Goal: Transaction & Acquisition: Book appointment/travel/reservation

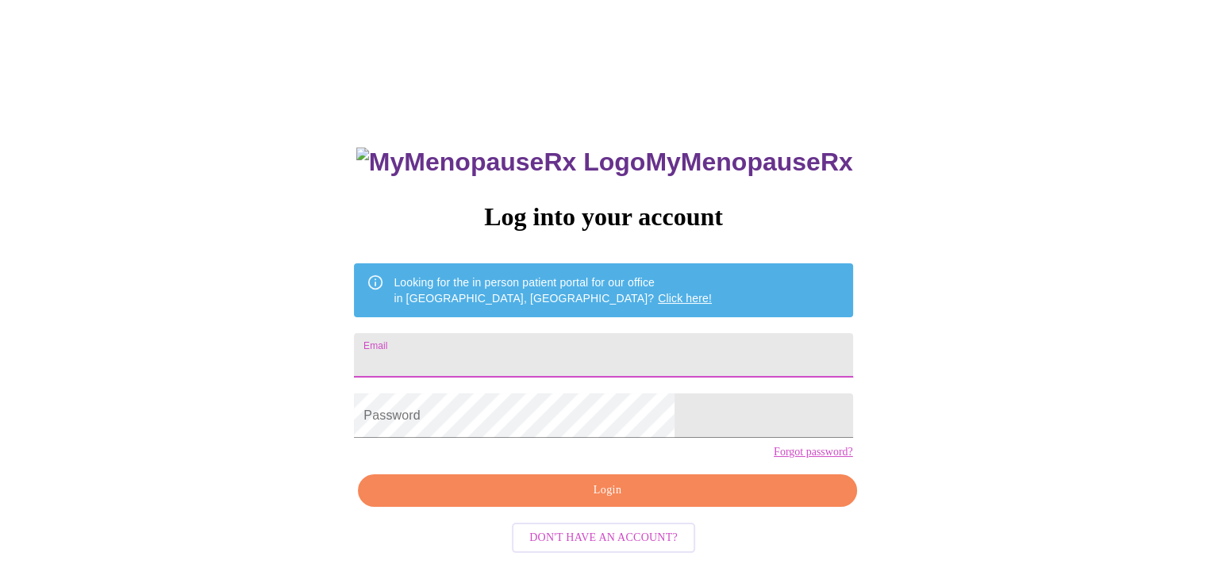
click at [507, 354] on input "Email" at bounding box center [603, 355] width 498 height 44
type input "[EMAIL_ADDRESS][DOMAIN_NAME]"
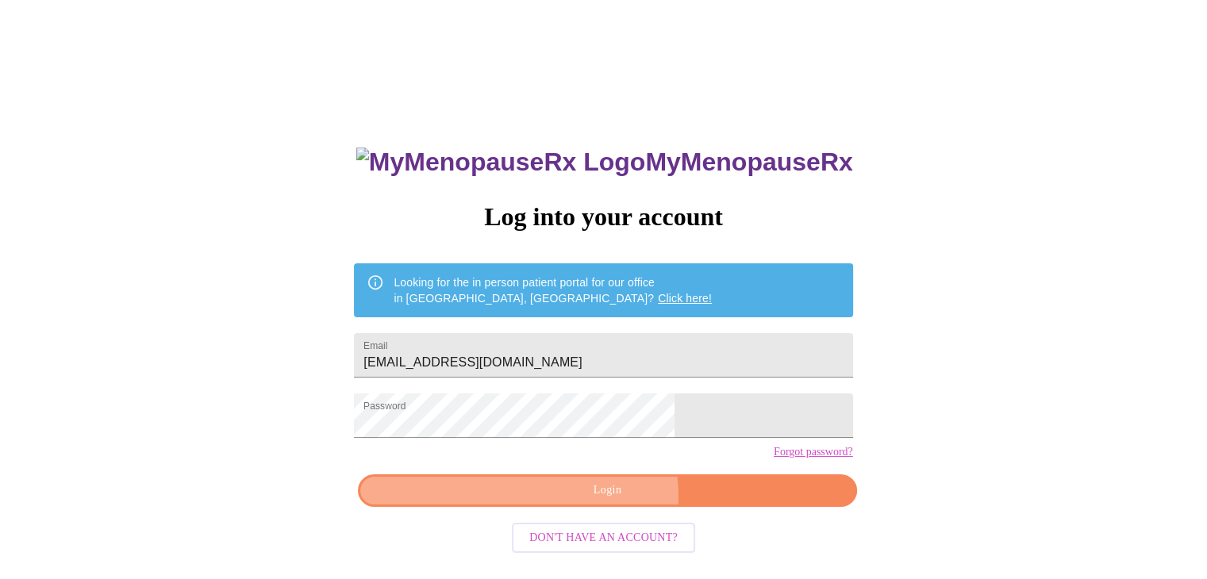
click at [603, 501] on span "Login" at bounding box center [607, 491] width 462 height 20
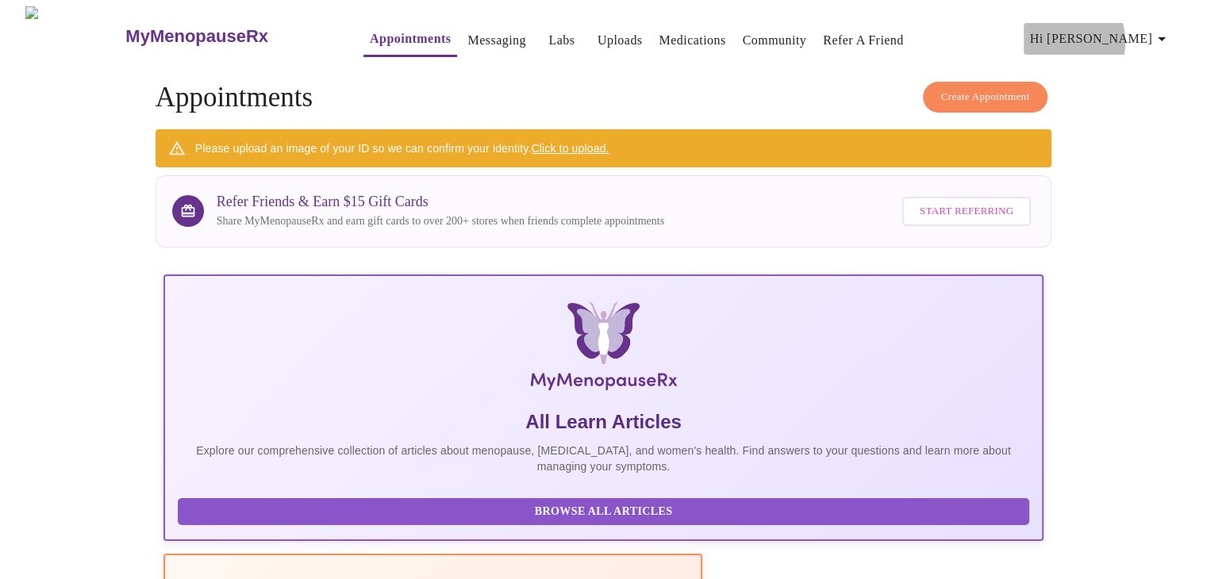
click at [1114, 36] on span "Hi [PERSON_NAME]" at bounding box center [1100, 39] width 141 height 22
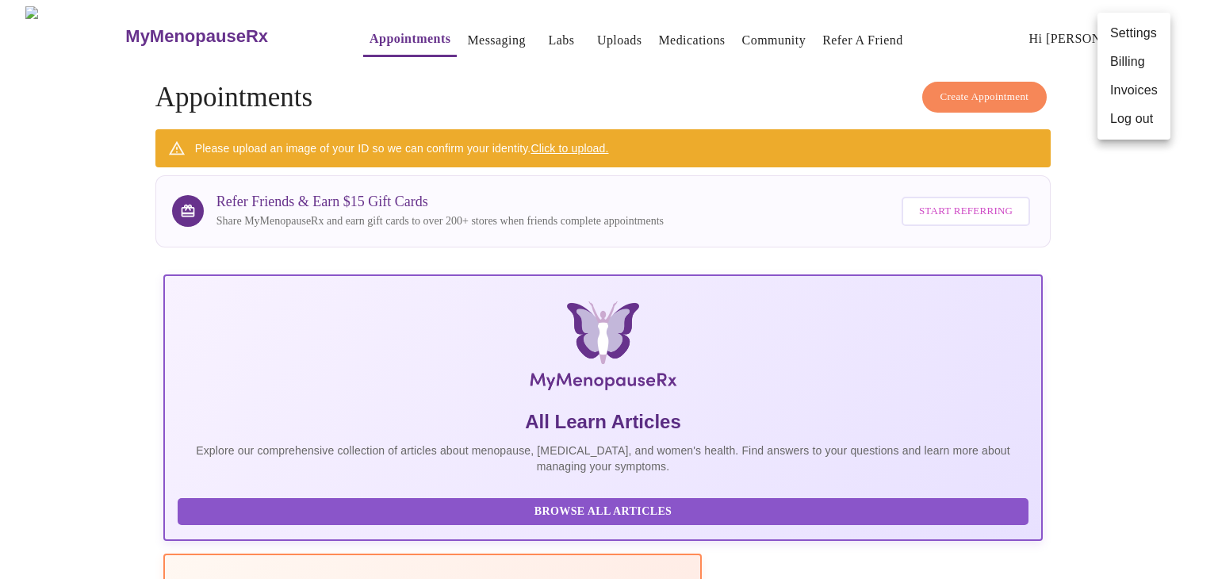
click at [459, 36] on div at bounding box center [609, 289] width 1218 height 579
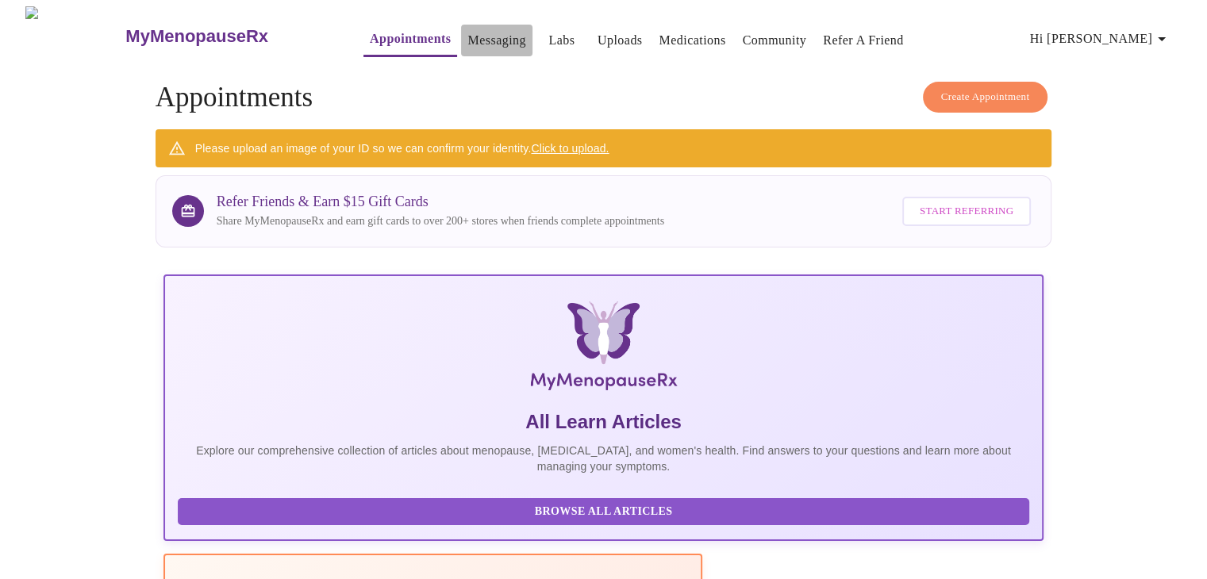
click at [467, 39] on link "Messaging" at bounding box center [496, 40] width 58 height 22
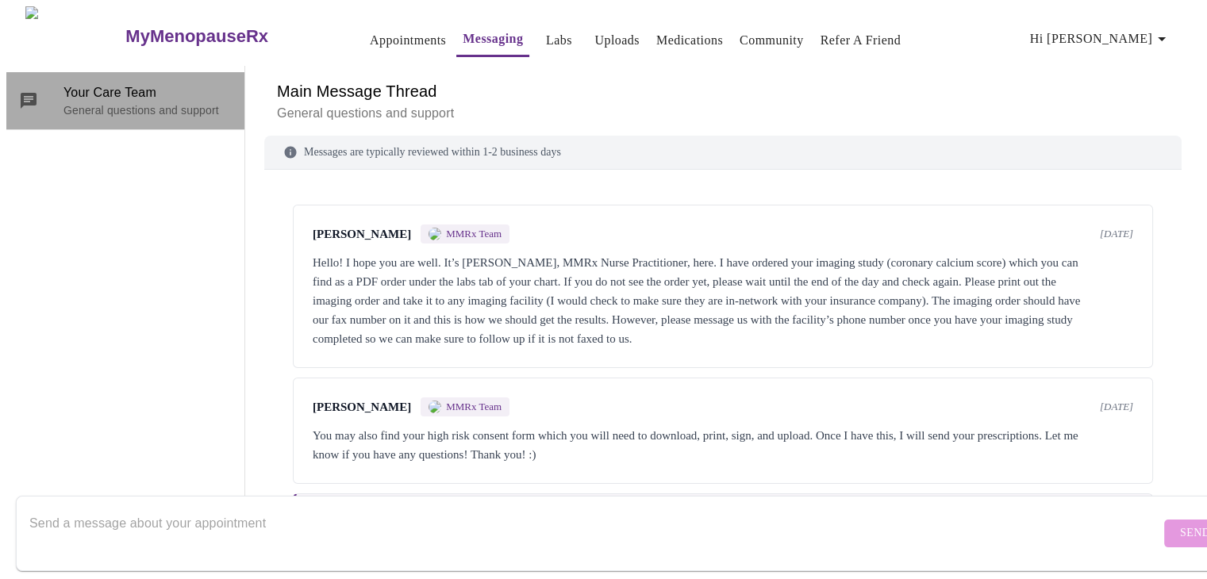
click at [122, 86] on span "Your Care Team" at bounding box center [147, 92] width 168 height 19
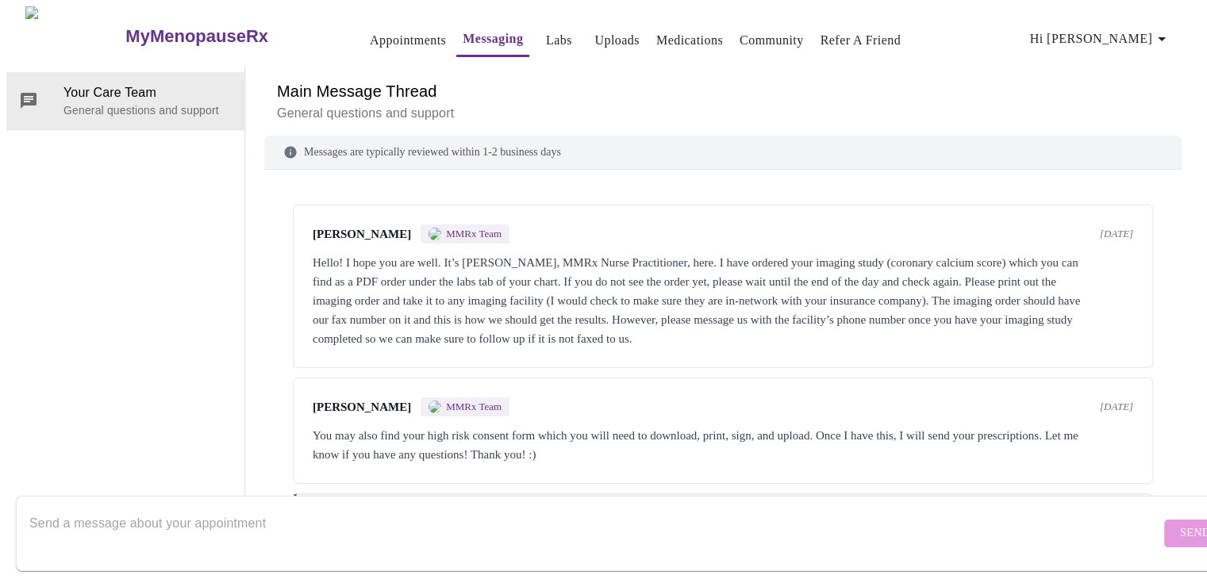
click at [374, 35] on link "Appointments" at bounding box center [408, 40] width 76 height 22
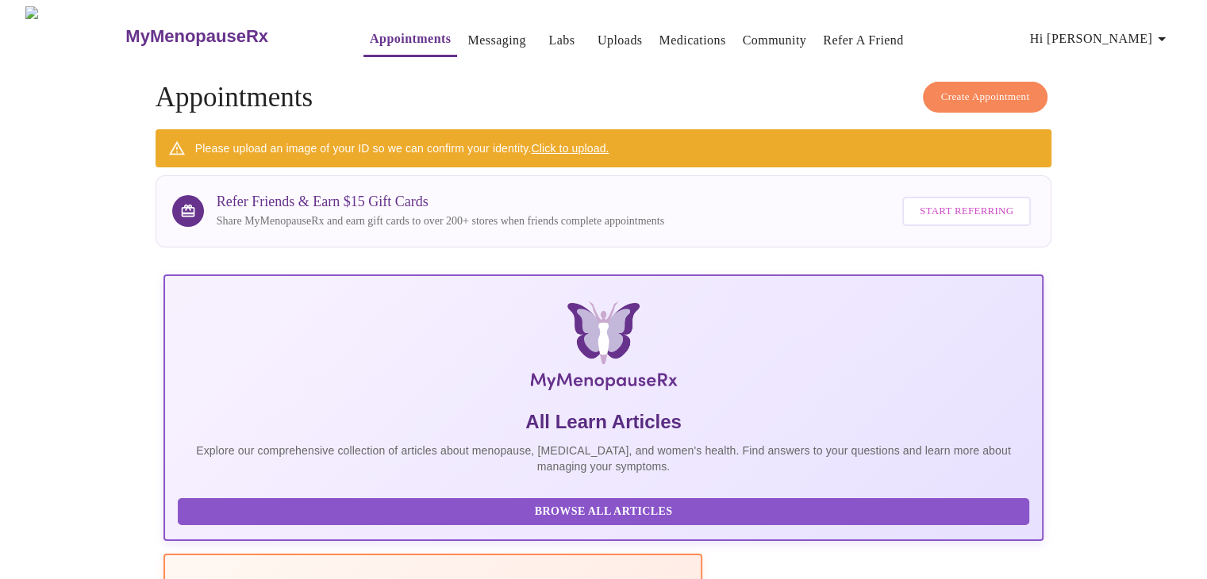
click at [994, 88] on span "Create Appointment" at bounding box center [985, 97] width 89 height 18
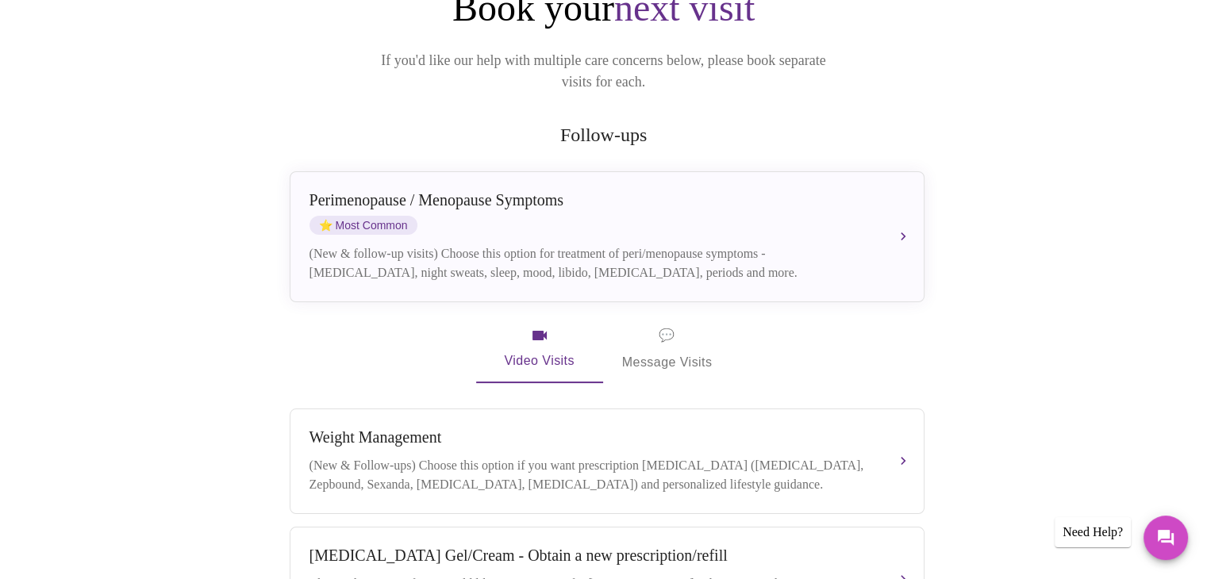
scroll to position [238, 0]
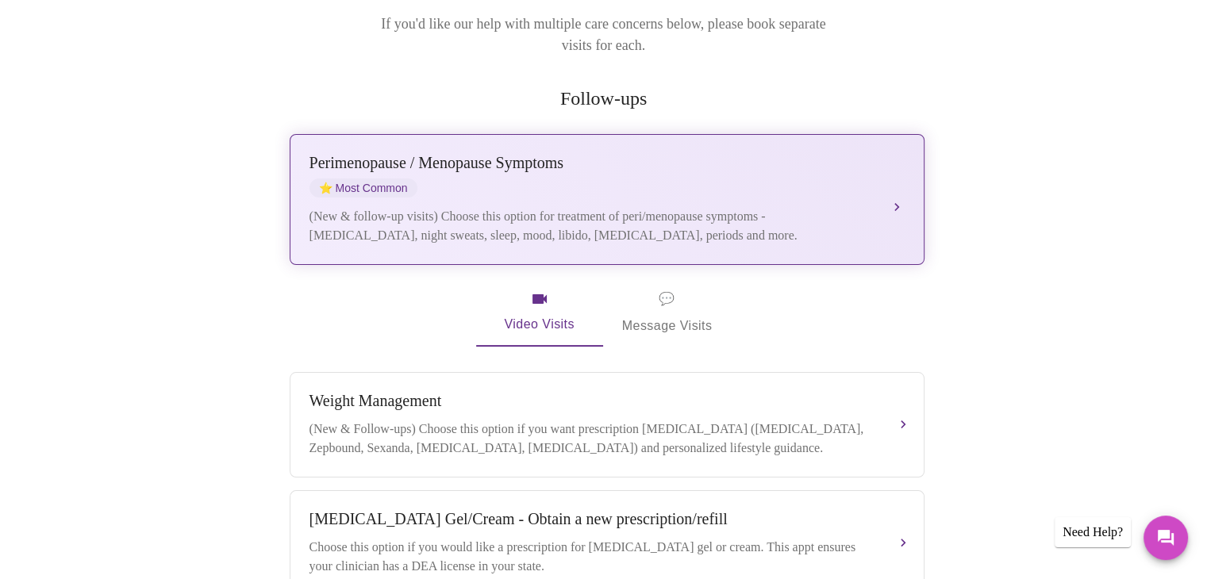
click at [612, 207] on div "(New & follow-up visits) Choose this option for treatment of peri/menopause sym…" at bounding box center [590, 226] width 563 height 38
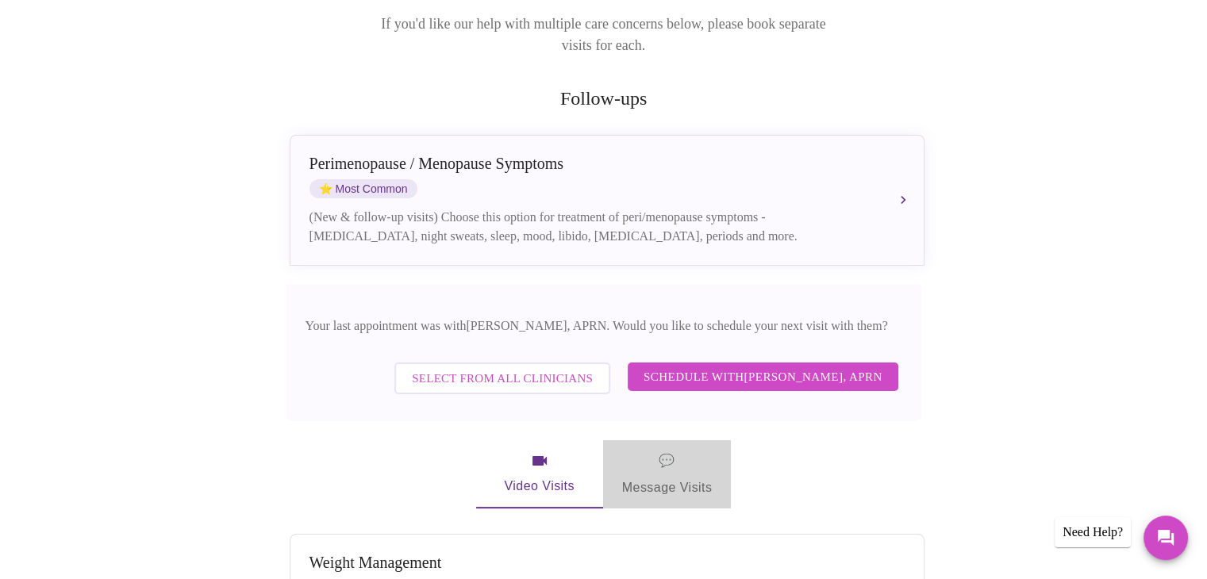
click at [657, 470] on span "💬 Message Visits" at bounding box center [667, 474] width 90 height 49
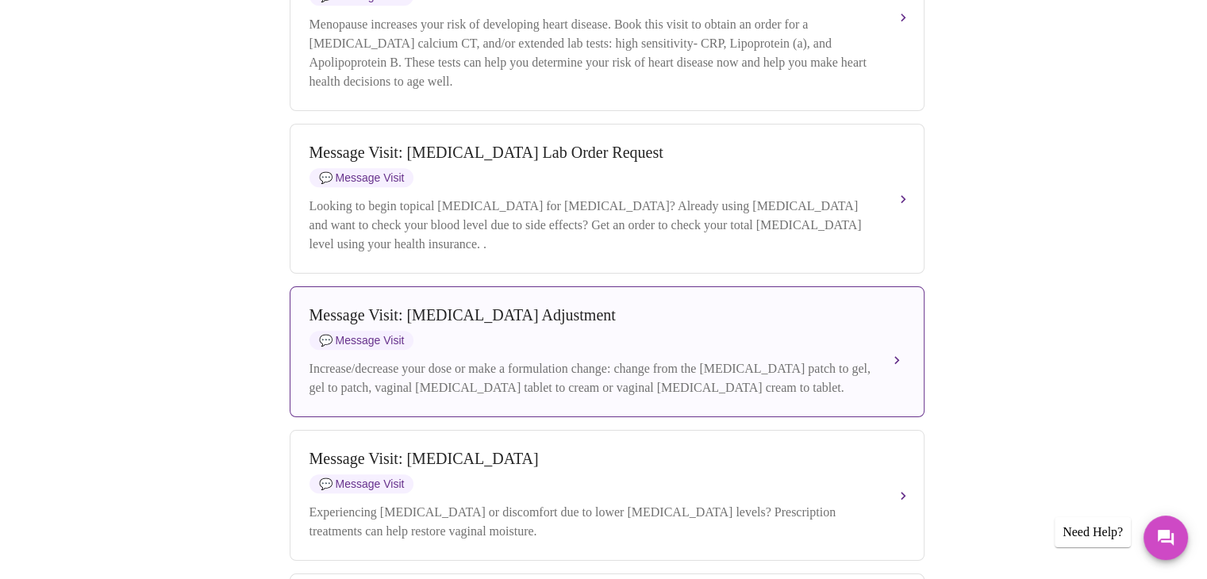
scroll to position [1099, 0]
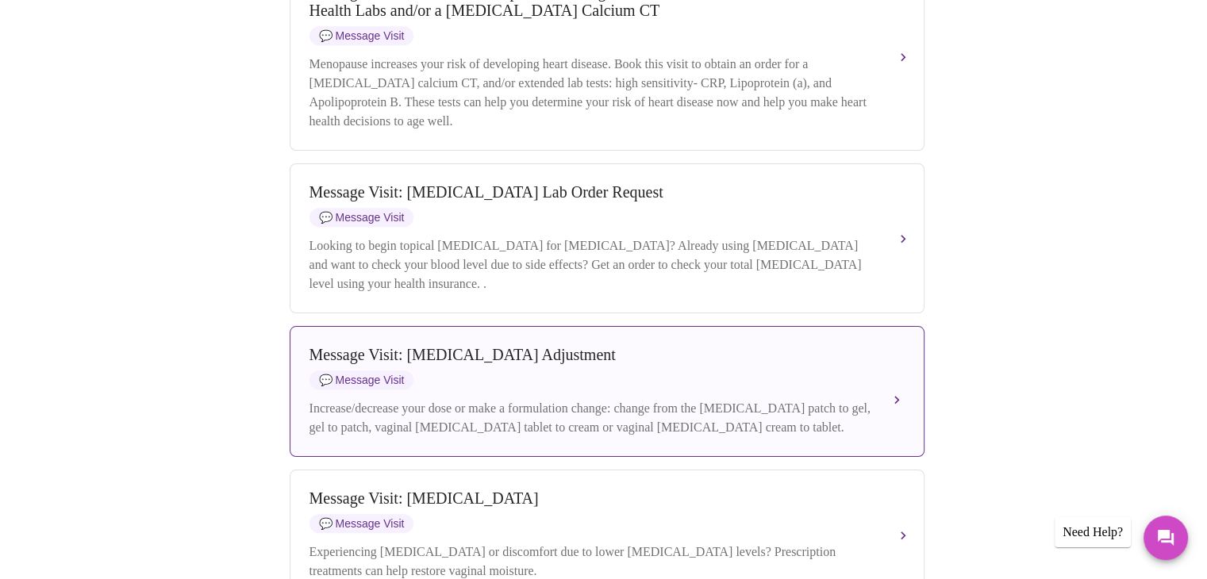
click at [533, 416] on div "Message Visit: [MEDICAL_DATA] Adjustment 💬 Message Visit Increase/decrease your…" at bounding box center [606, 391] width 595 height 91
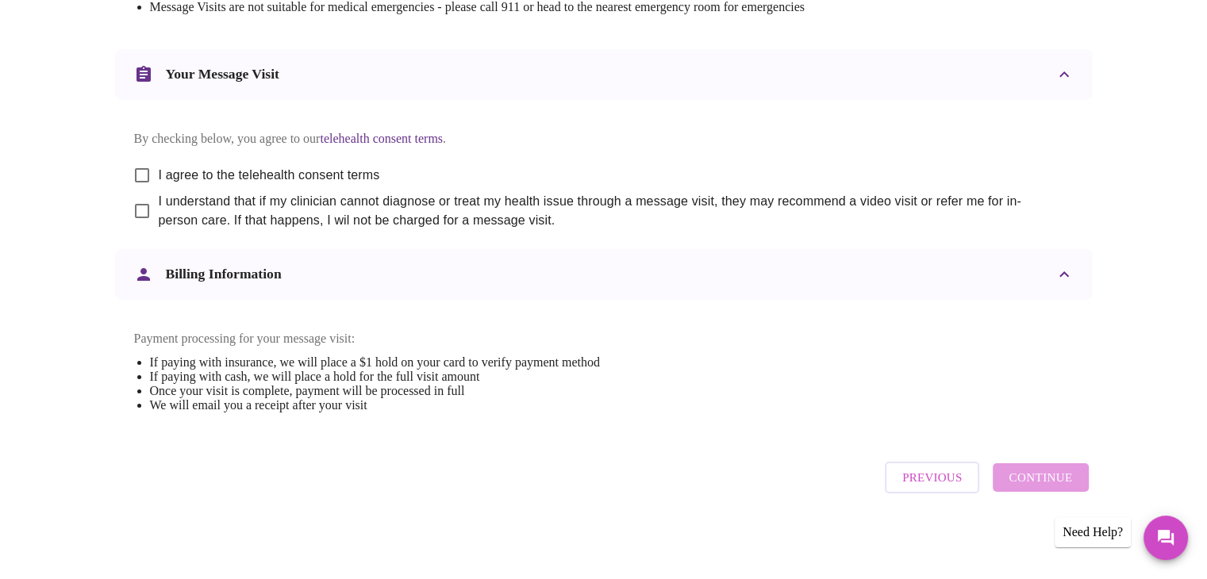
scroll to position [823, 0]
click at [140, 159] on input "I agree to the telehealth consent terms" at bounding box center [141, 175] width 33 height 33
checkbox input "true"
click at [141, 197] on input "I understand that if my clinician cannot diagnose or treat my health issue thro…" at bounding box center [141, 210] width 33 height 33
checkbox input "true"
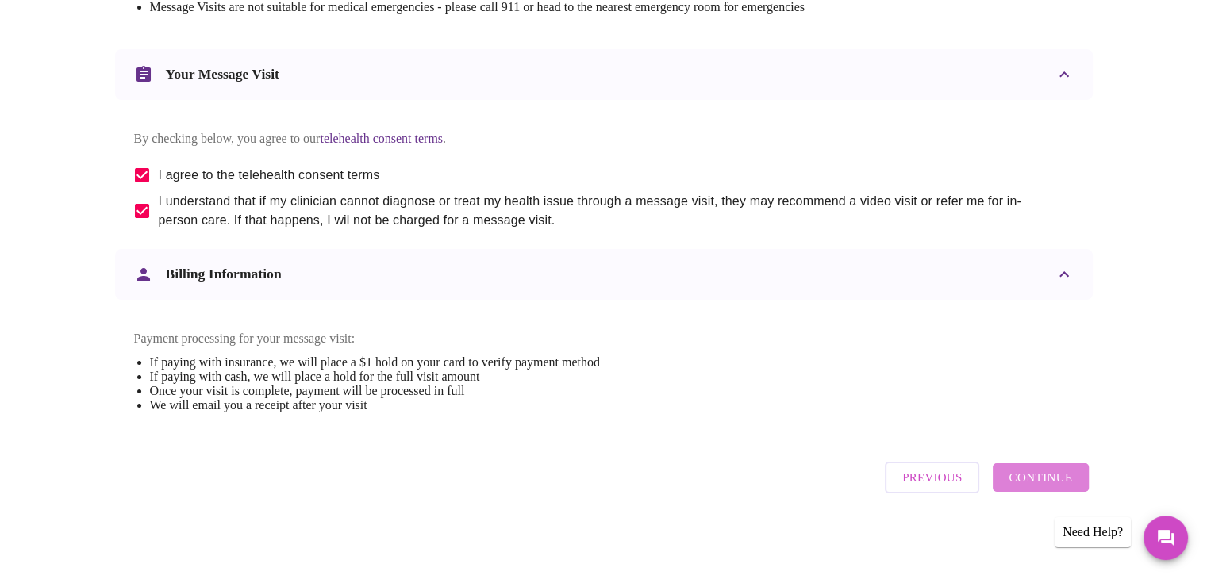
click at [1053, 483] on span "Continue" at bounding box center [1039, 477] width 63 height 21
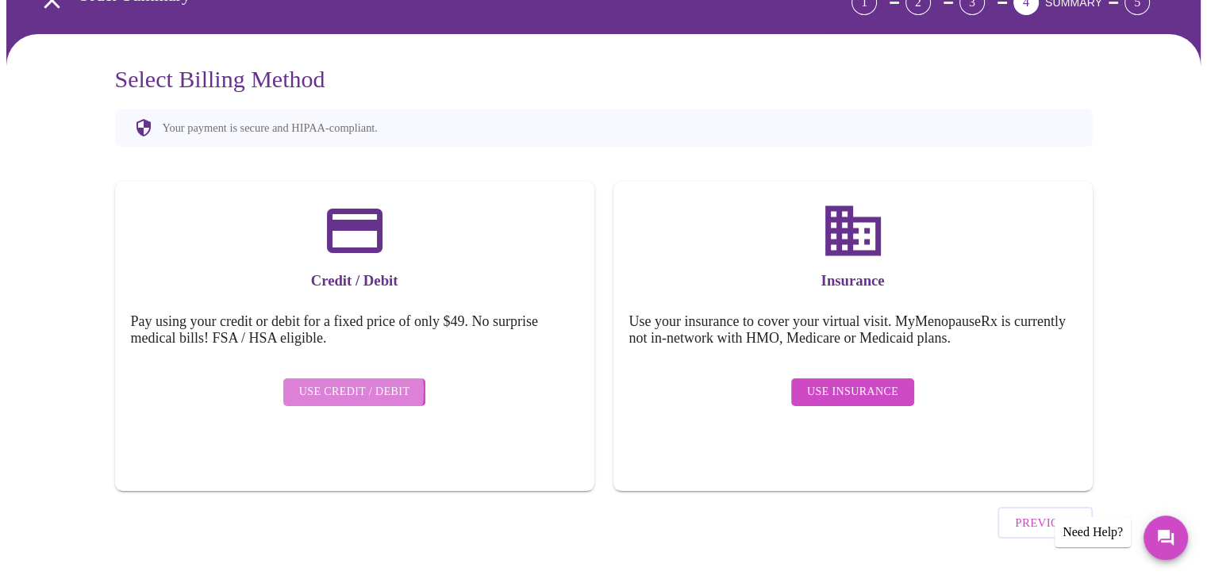
click at [342, 382] on span "Use Credit / Debit" at bounding box center [354, 392] width 111 height 20
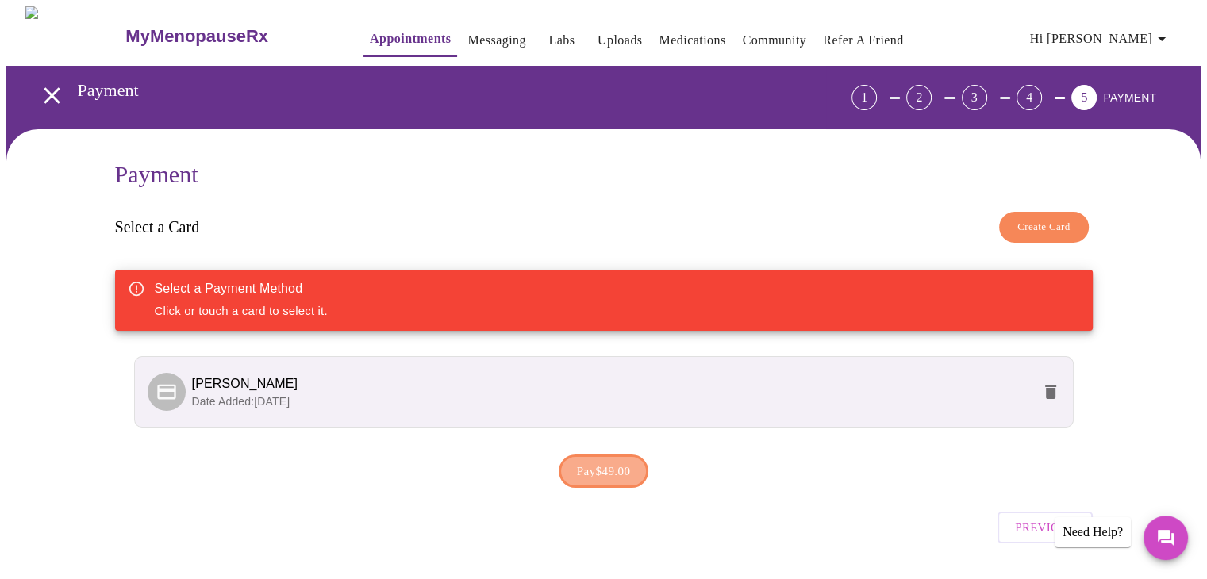
click at [597, 462] on span "Pay $49.00" at bounding box center [604, 471] width 54 height 21
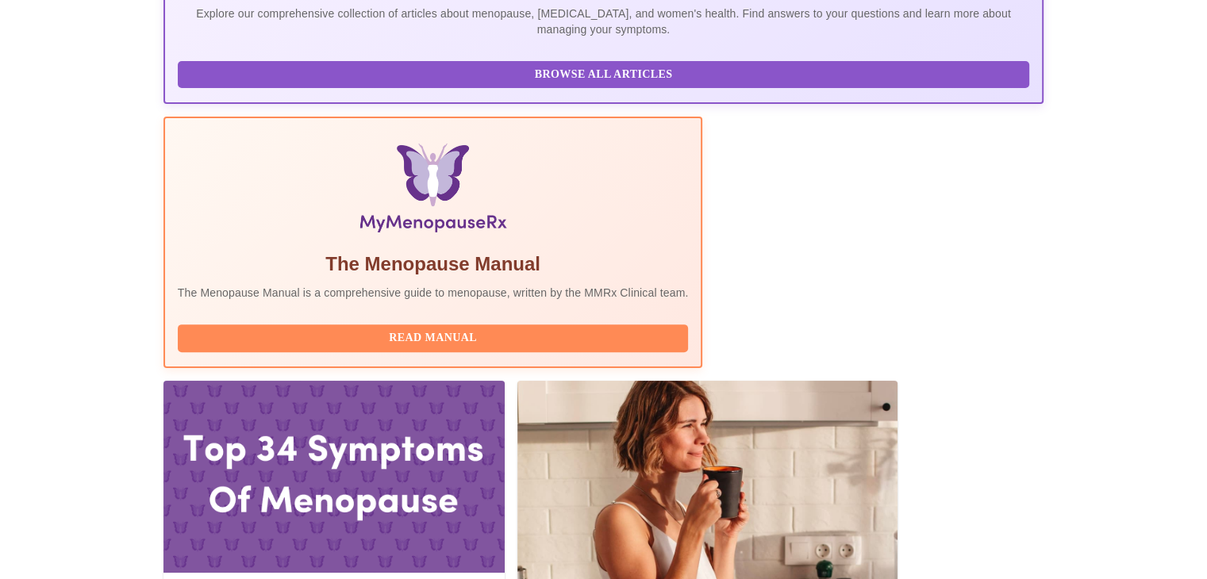
scroll to position [476, 0]
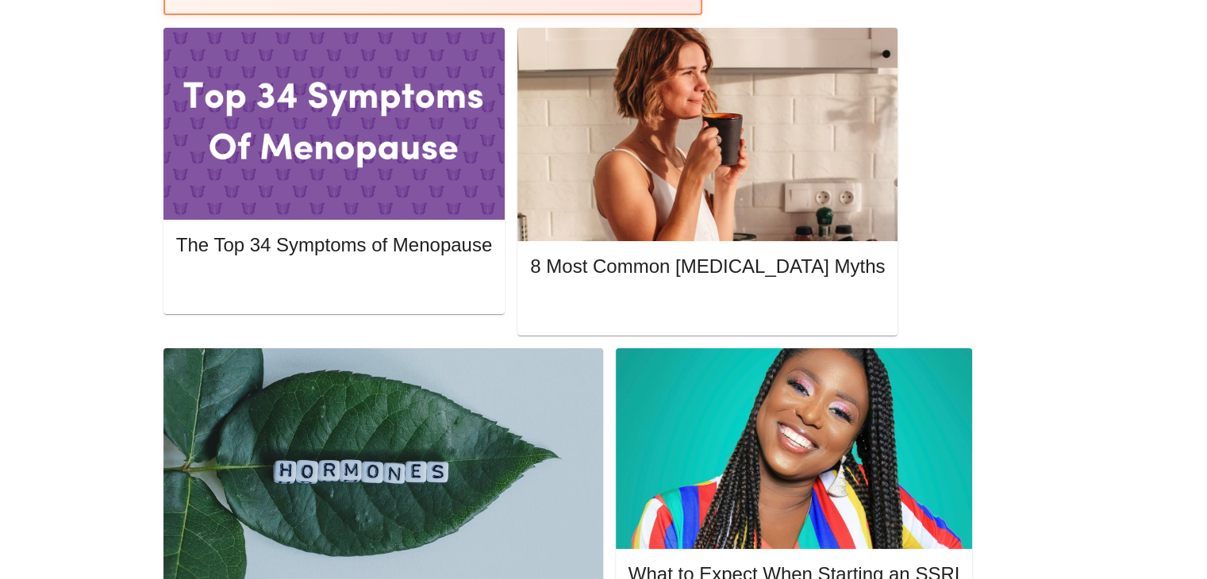
scroll to position [793, 0]
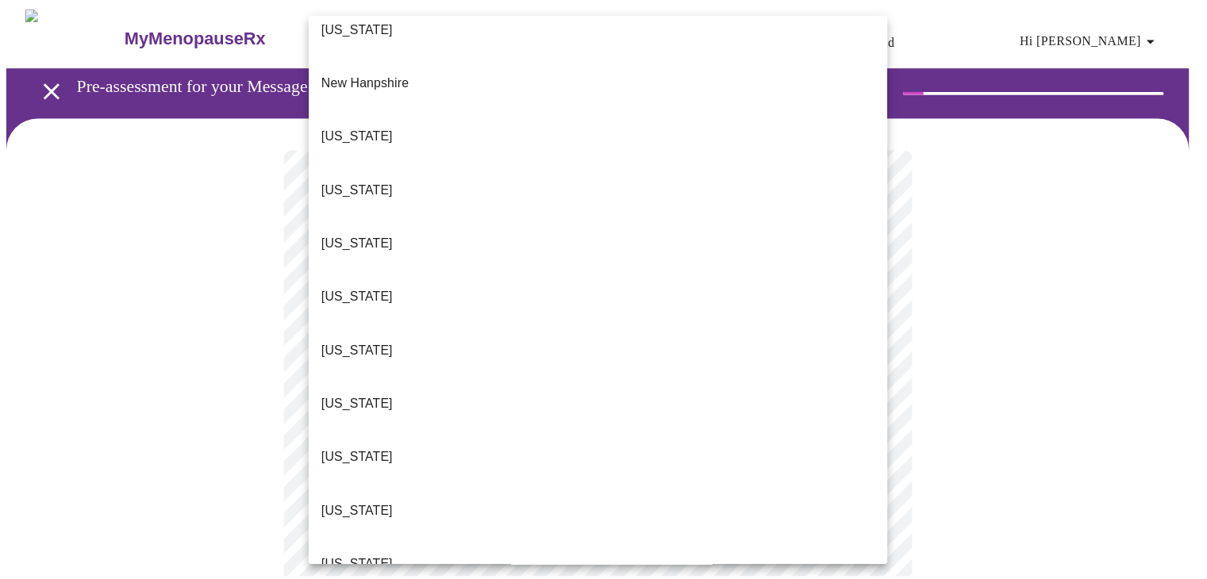
scroll to position [1522, 0]
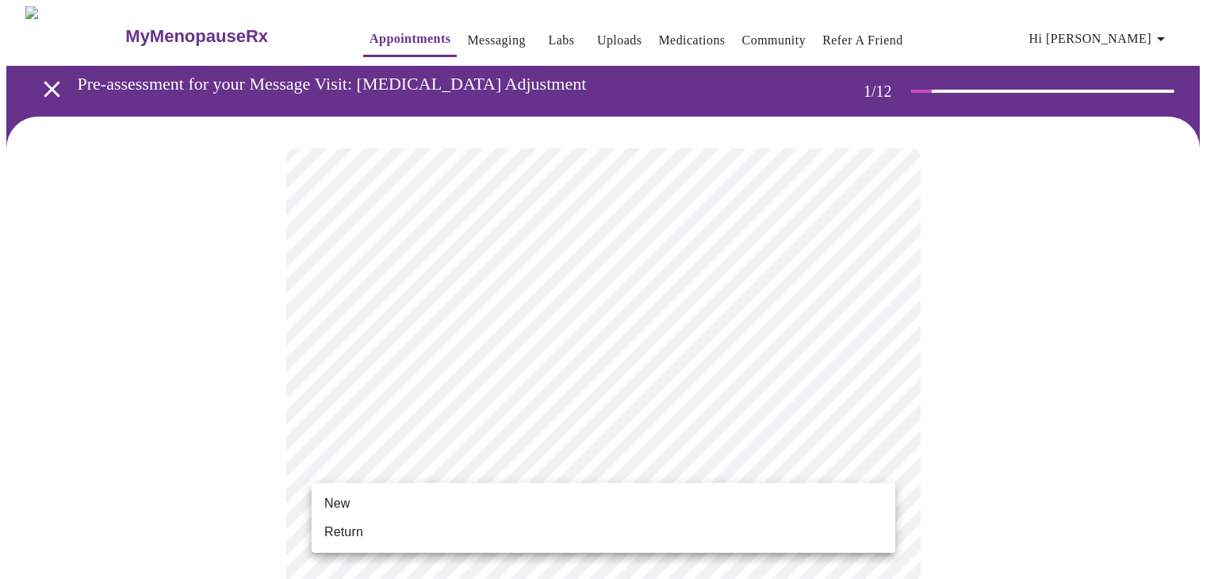
click at [367, 538] on li "Return" at bounding box center [604, 532] width 584 height 29
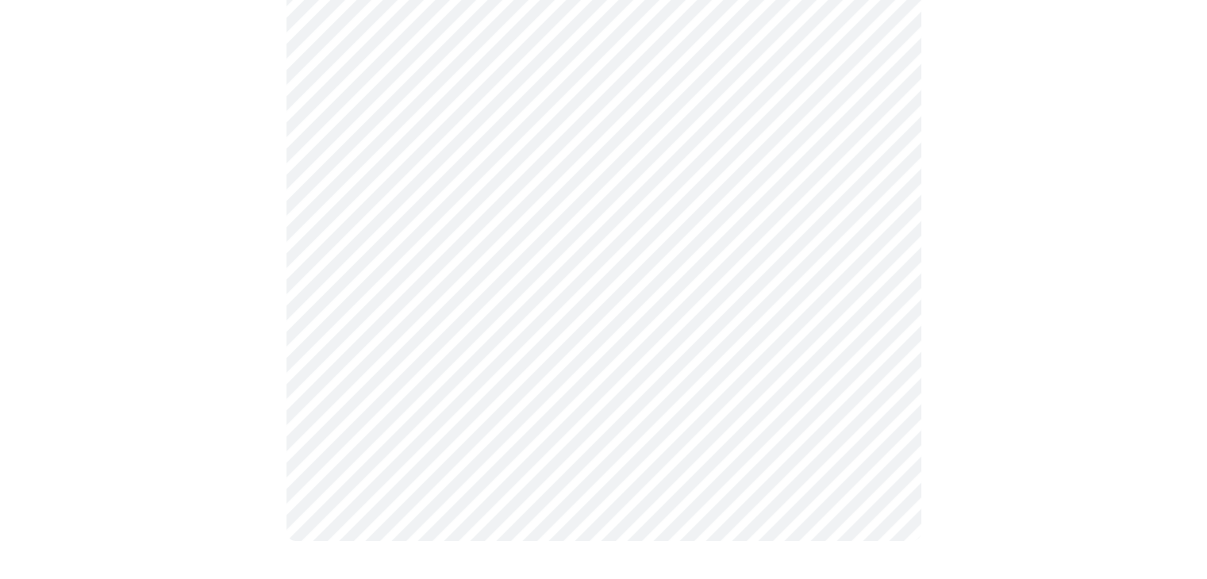
scroll to position [0, 0]
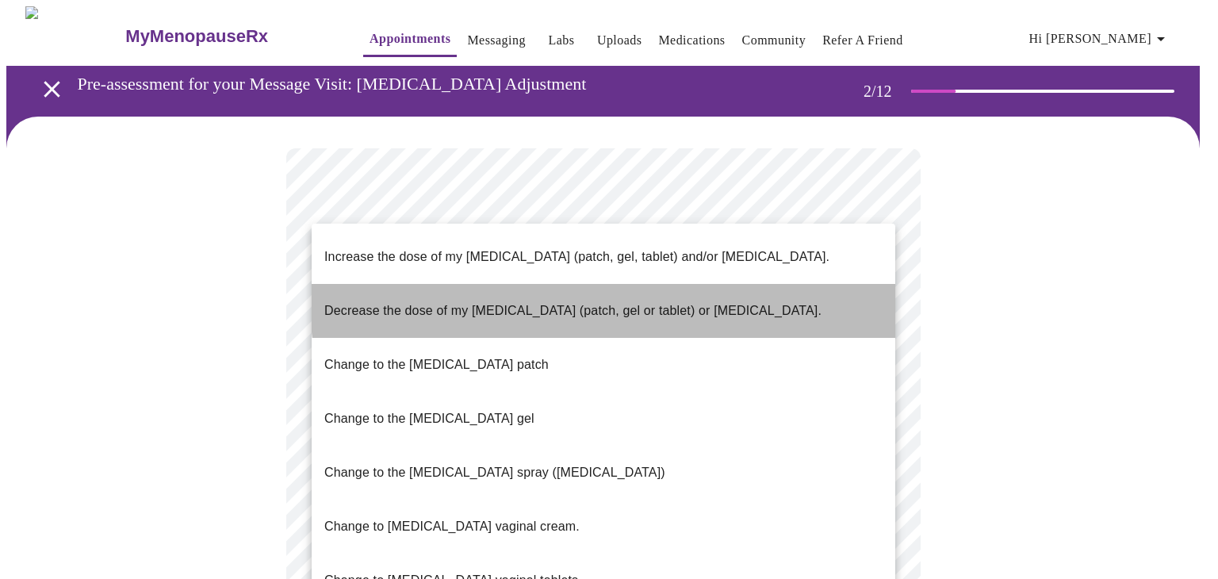
click at [630, 301] on p "Decrease the dose of my [MEDICAL_DATA] (patch, gel or tablet) or [MEDICAL_DATA]." at bounding box center [572, 310] width 497 height 19
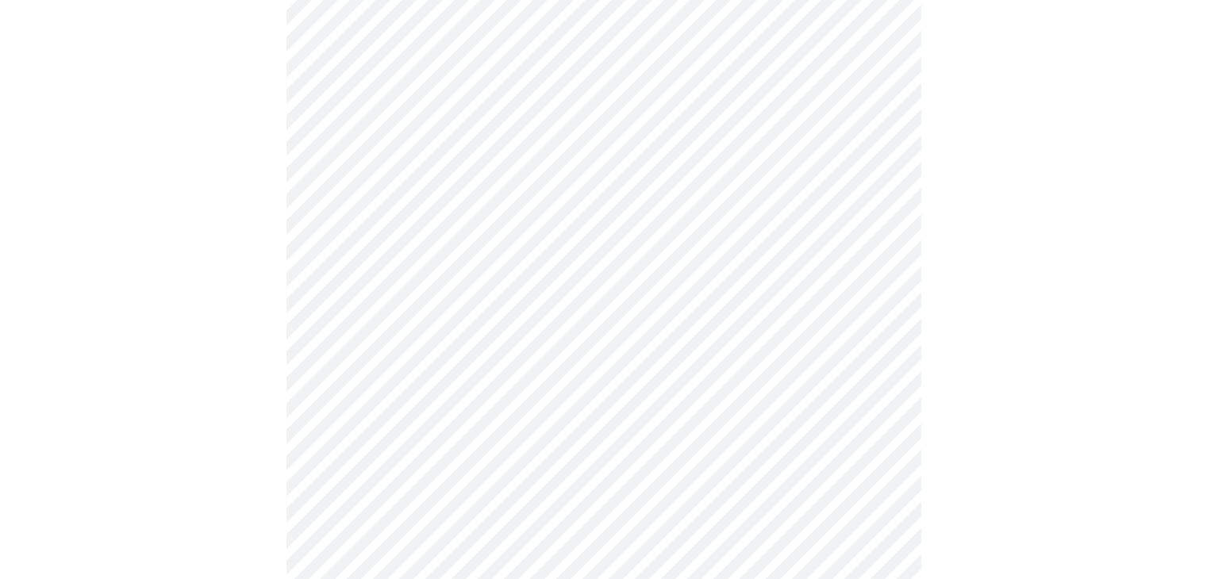
scroll to position [555, 0]
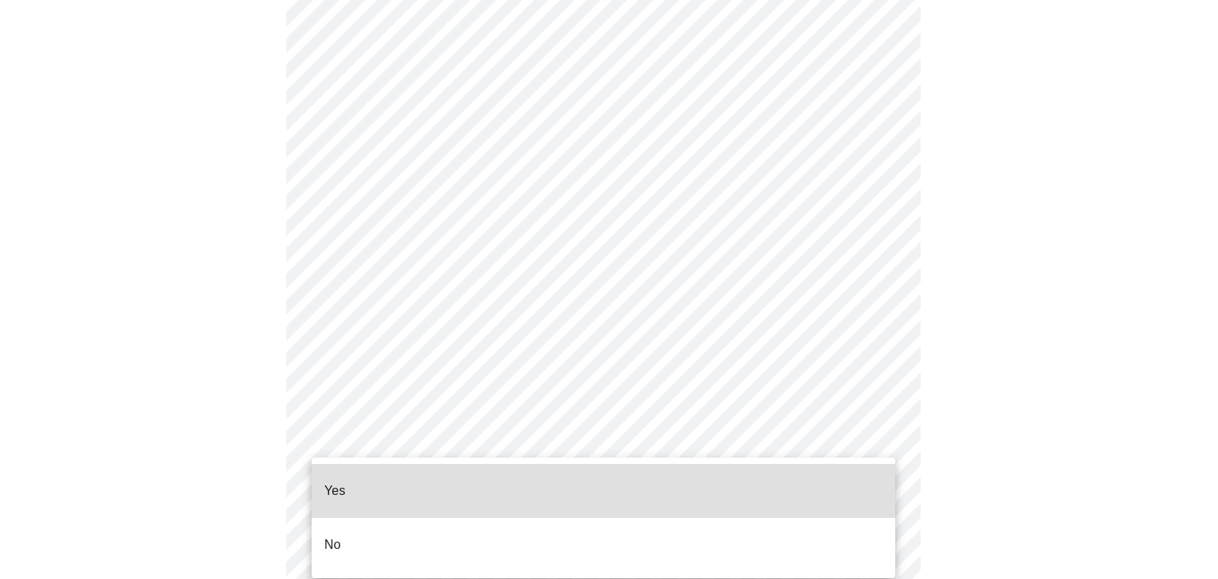
click at [583, 441] on body "MyMenopauseRx Appointments Messaging Labs Uploads Medications Community Refer a…" at bounding box center [609, 57] width 1206 height 1213
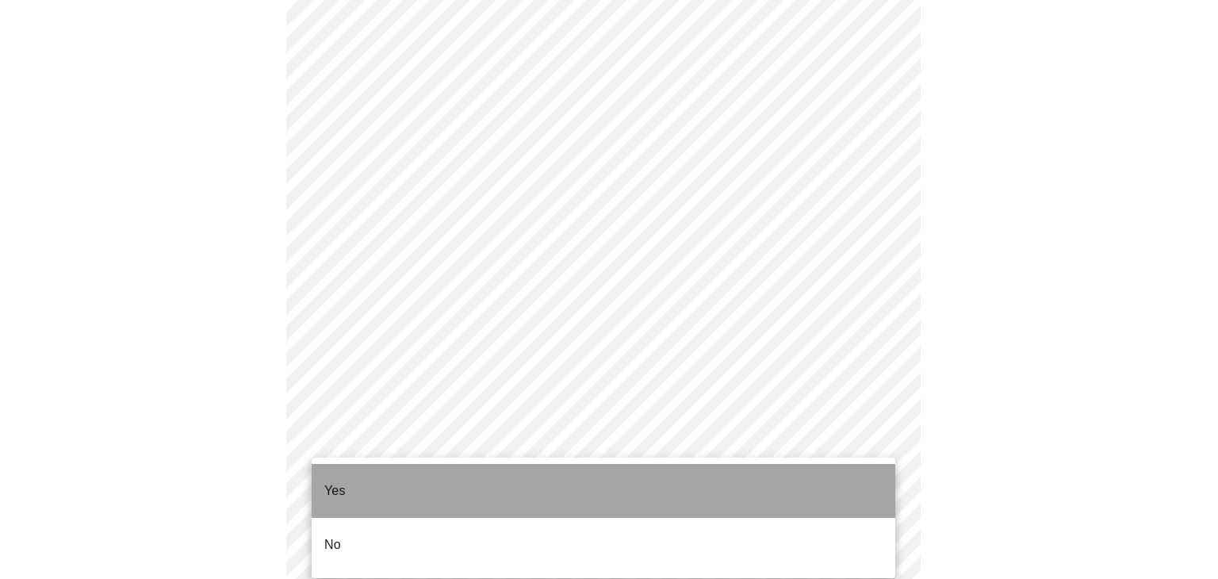
click at [414, 493] on li "Yes" at bounding box center [604, 491] width 584 height 54
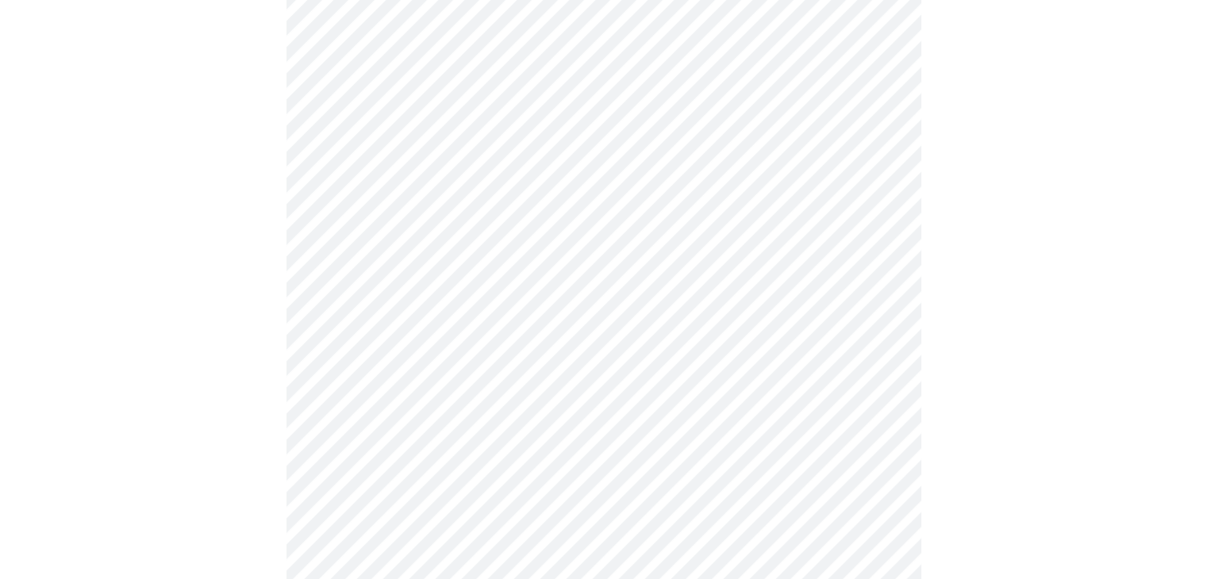
scroll to position [0, 0]
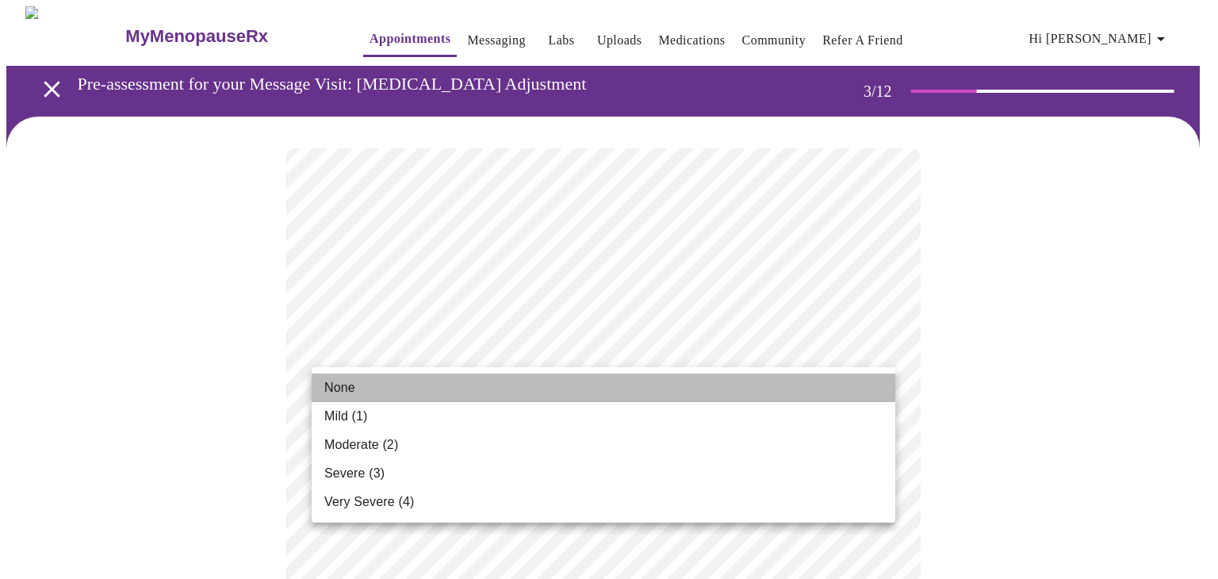
click at [400, 386] on li "None" at bounding box center [604, 388] width 584 height 29
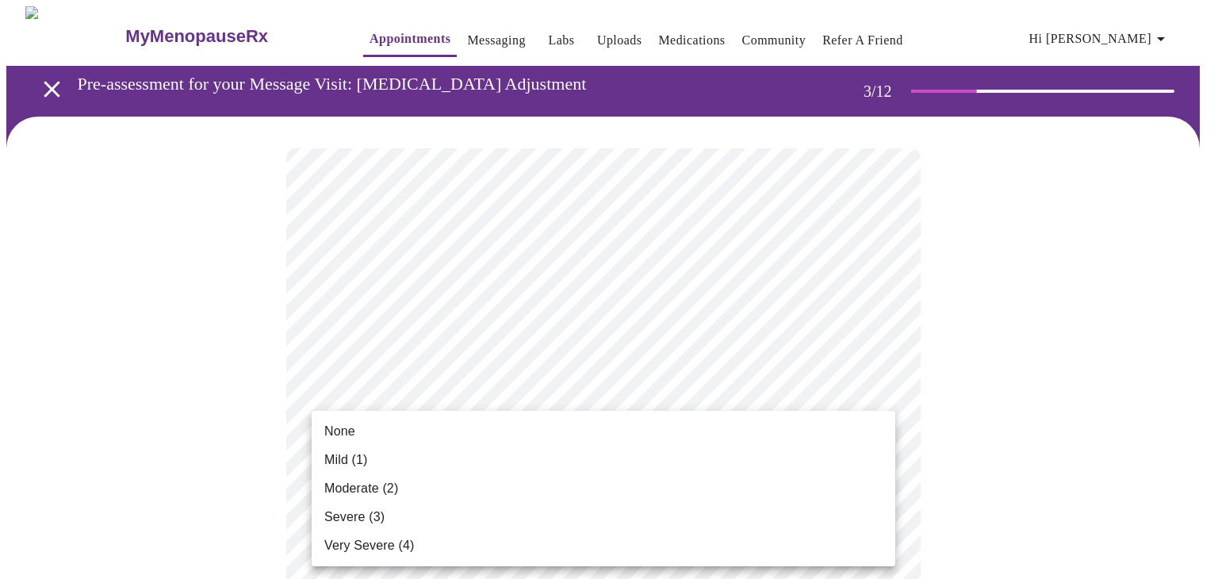
click at [390, 434] on li "None" at bounding box center [604, 431] width 584 height 29
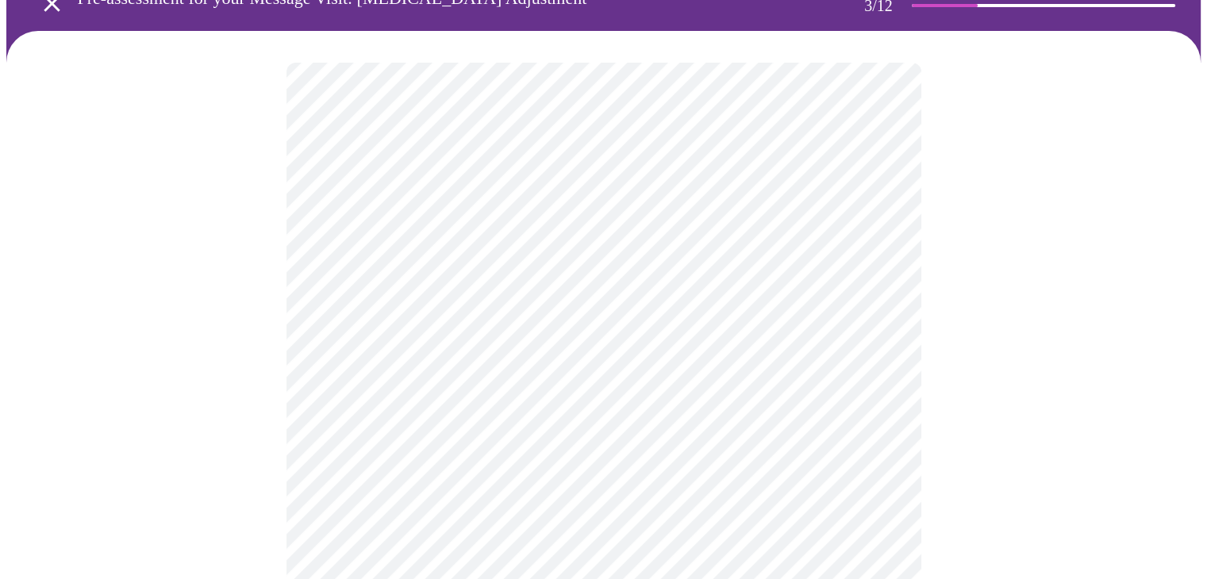
scroll to position [159, 0]
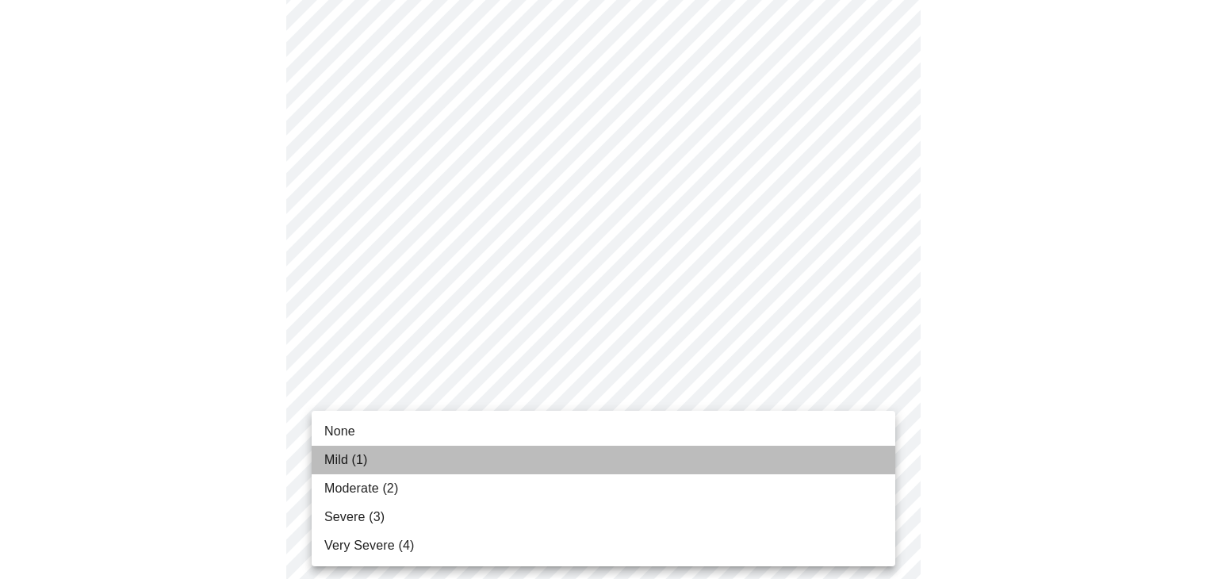
click at [555, 463] on li "Mild (1)" at bounding box center [604, 460] width 584 height 29
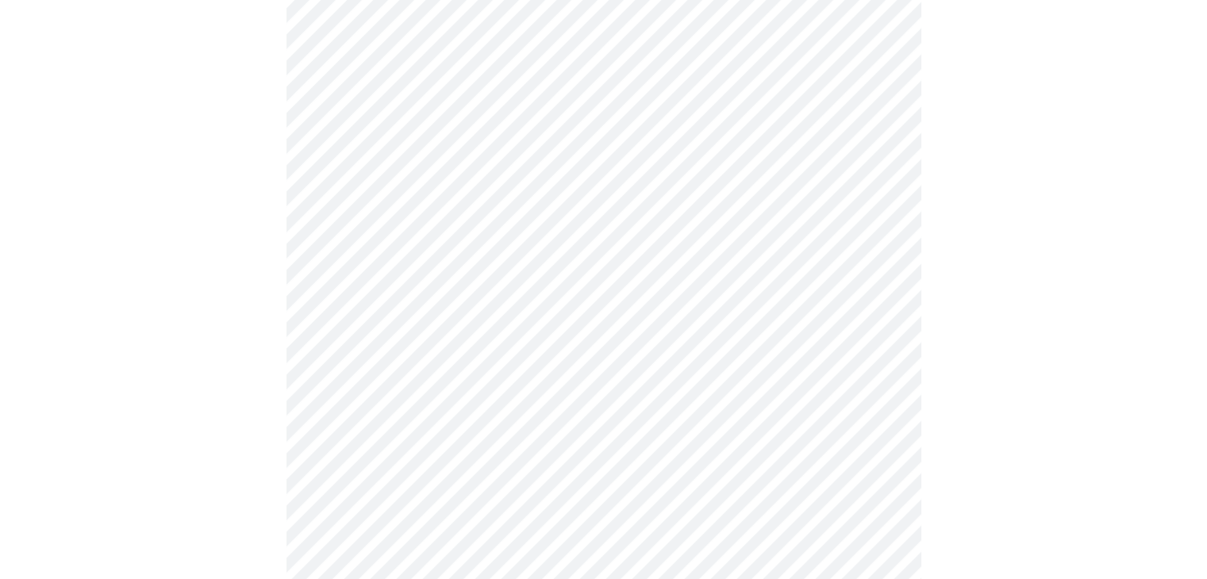
scroll to position [397, 0]
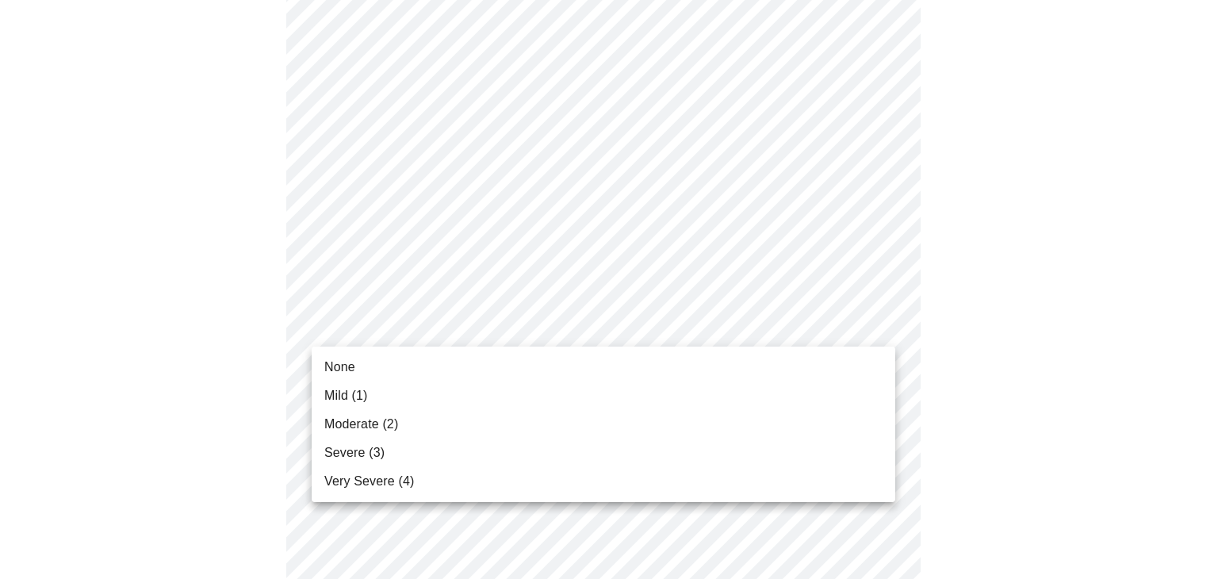
click at [420, 375] on li "None" at bounding box center [604, 367] width 584 height 29
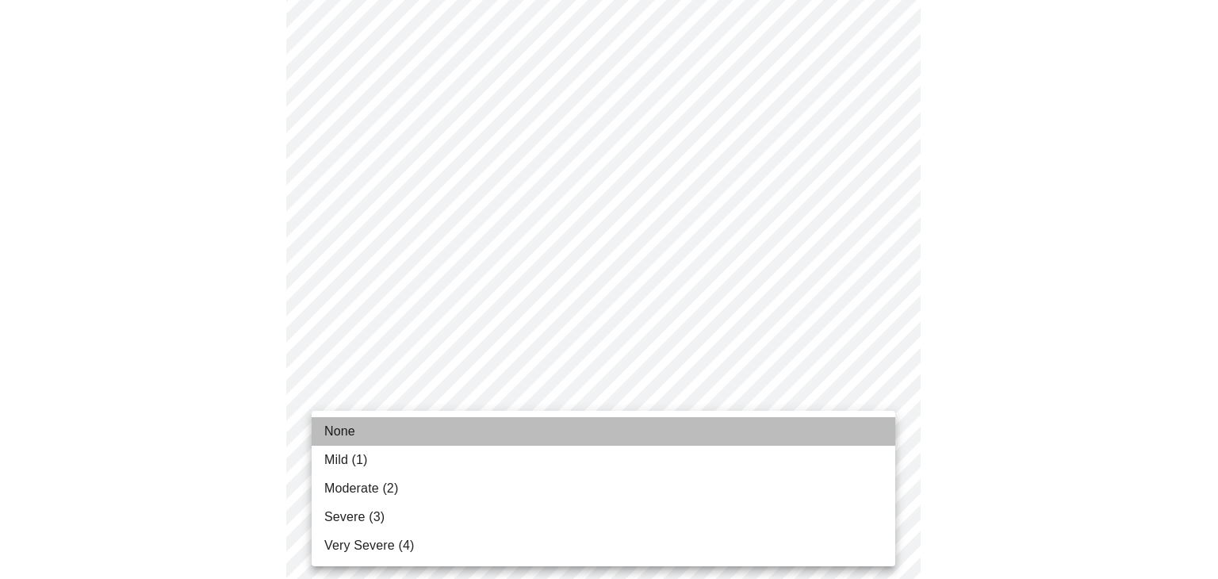
click at [408, 436] on li "None" at bounding box center [604, 431] width 584 height 29
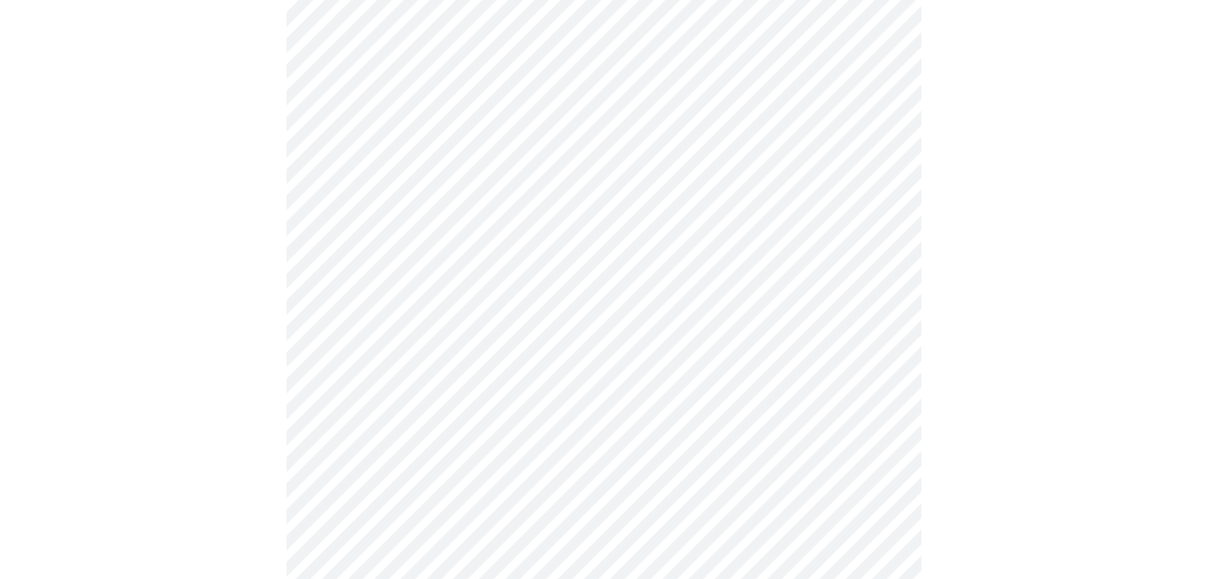
scroll to position [476, 0]
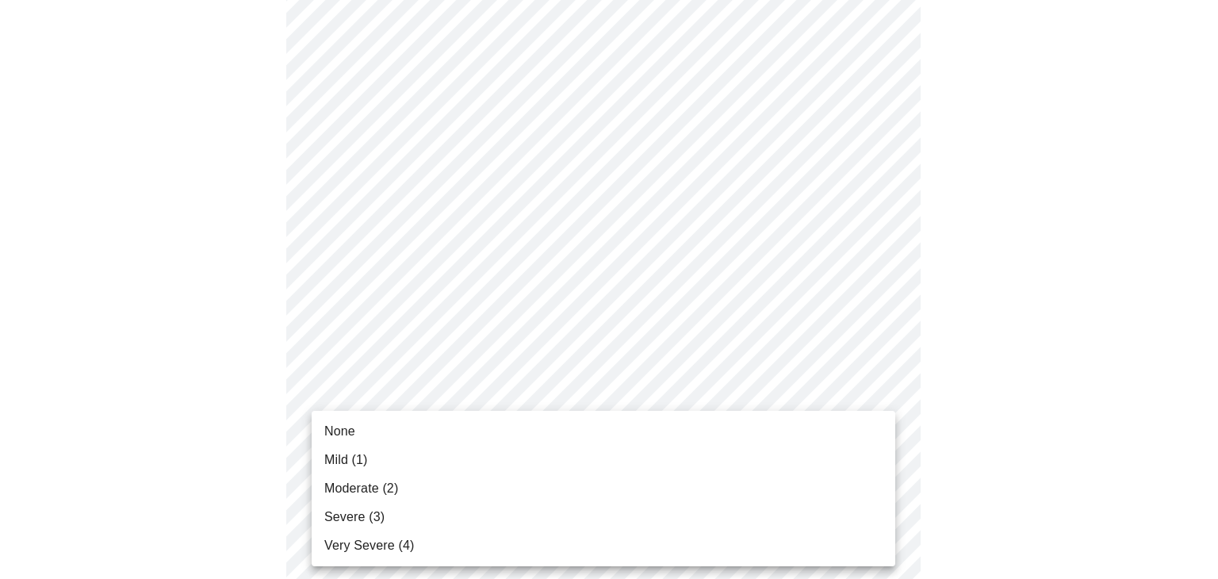
click at [885, 455] on body "MyMenopauseRx Appointments Messaging Labs Uploads Medications Community Refer a…" at bounding box center [609, 529] width 1206 height 1998
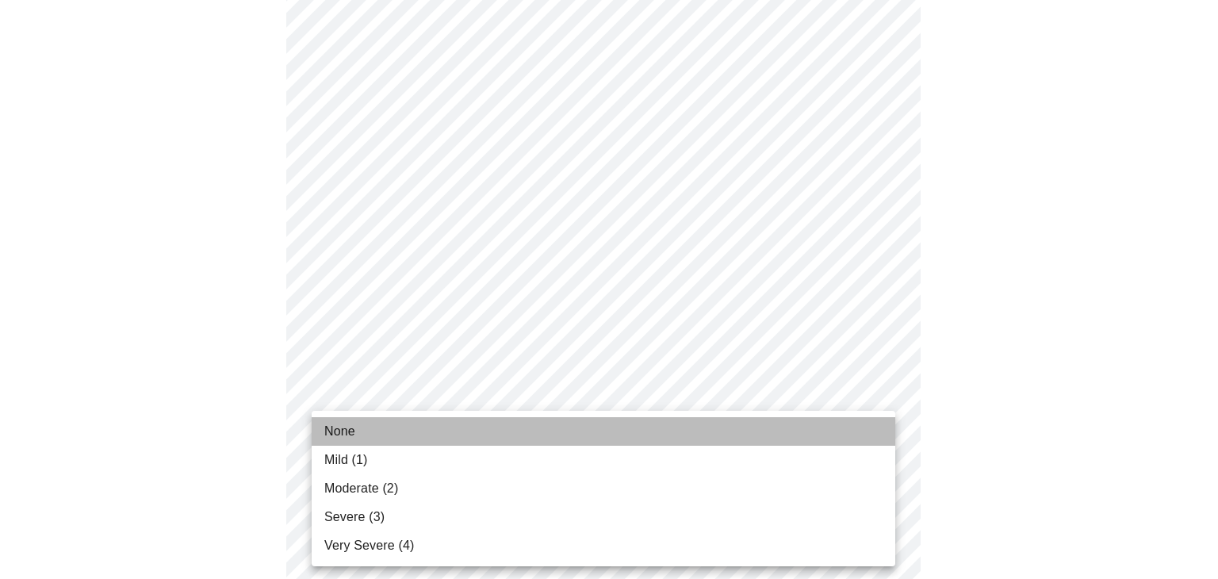
click at [476, 432] on li "None" at bounding box center [604, 431] width 584 height 29
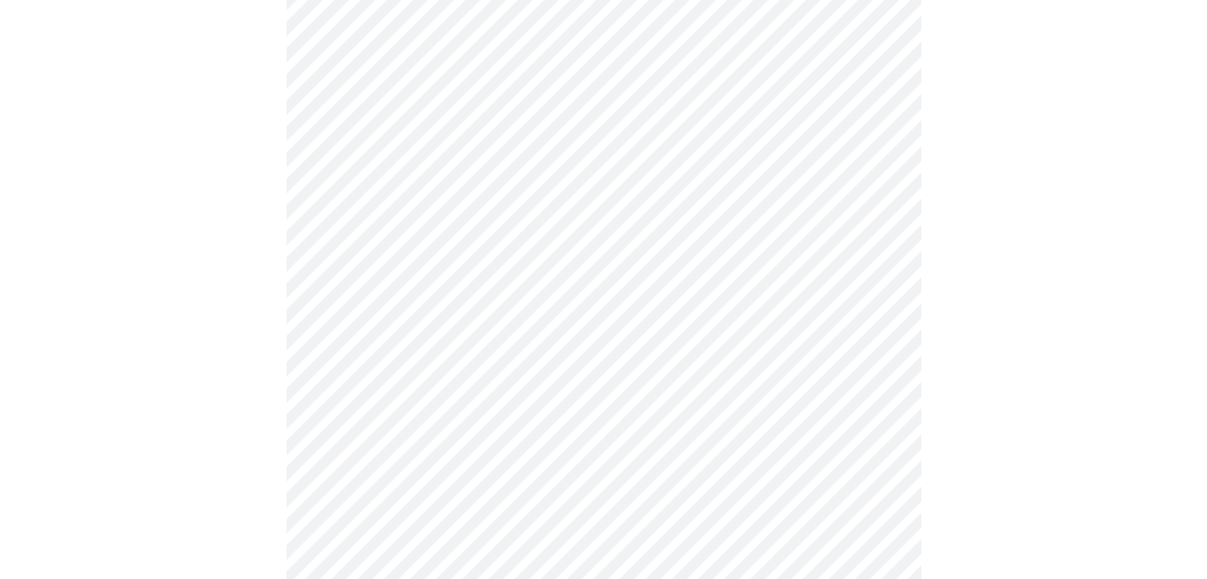
scroll to position [635, 0]
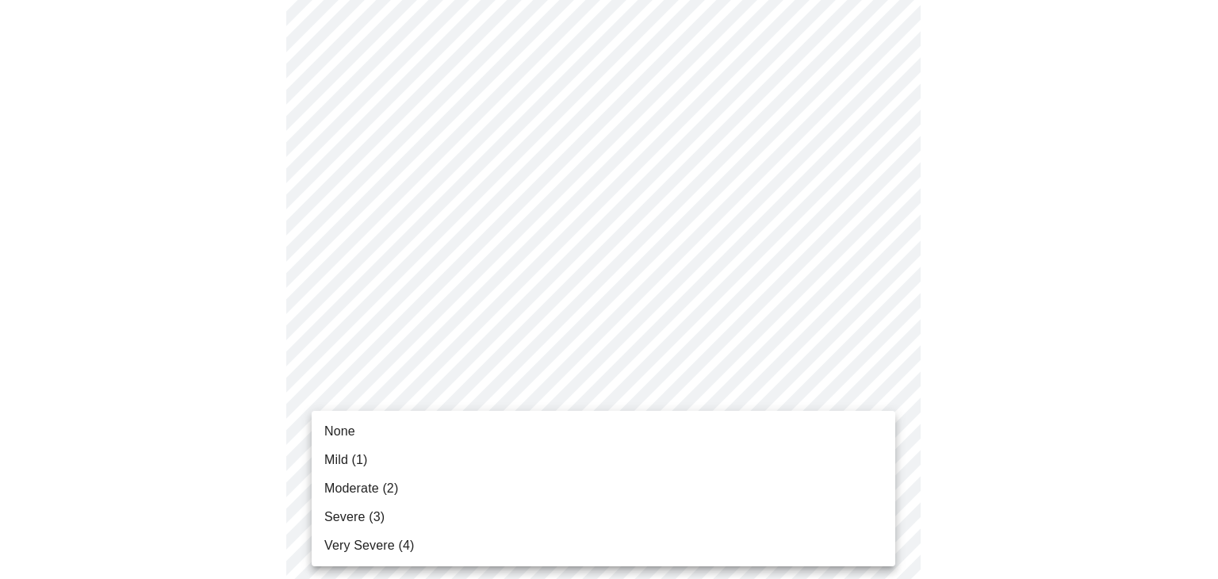
click at [873, 420] on body "MyMenopauseRx Appointments Messaging Labs Uploads Medications Community Refer a…" at bounding box center [609, 360] width 1206 height 1976
click at [416, 465] on li "Mild (1)" at bounding box center [604, 460] width 584 height 29
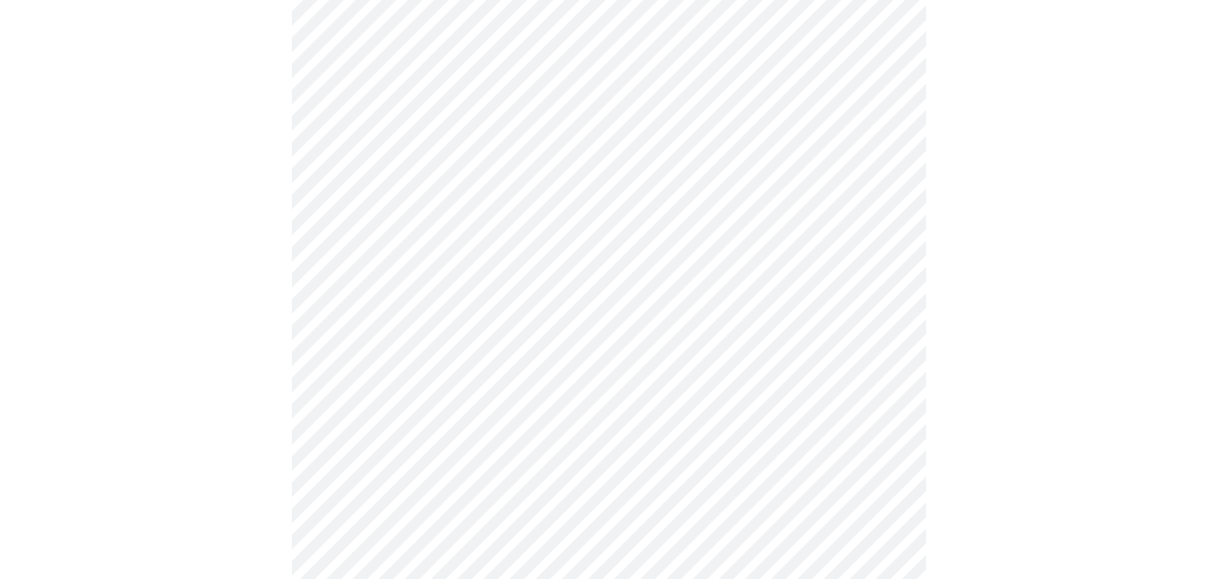
click at [881, 290] on body "MyMenopauseRx Appointments Messaging Labs Uploads Medications Community Refer a…" at bounding box center [609, 349] width 1206 height 1954
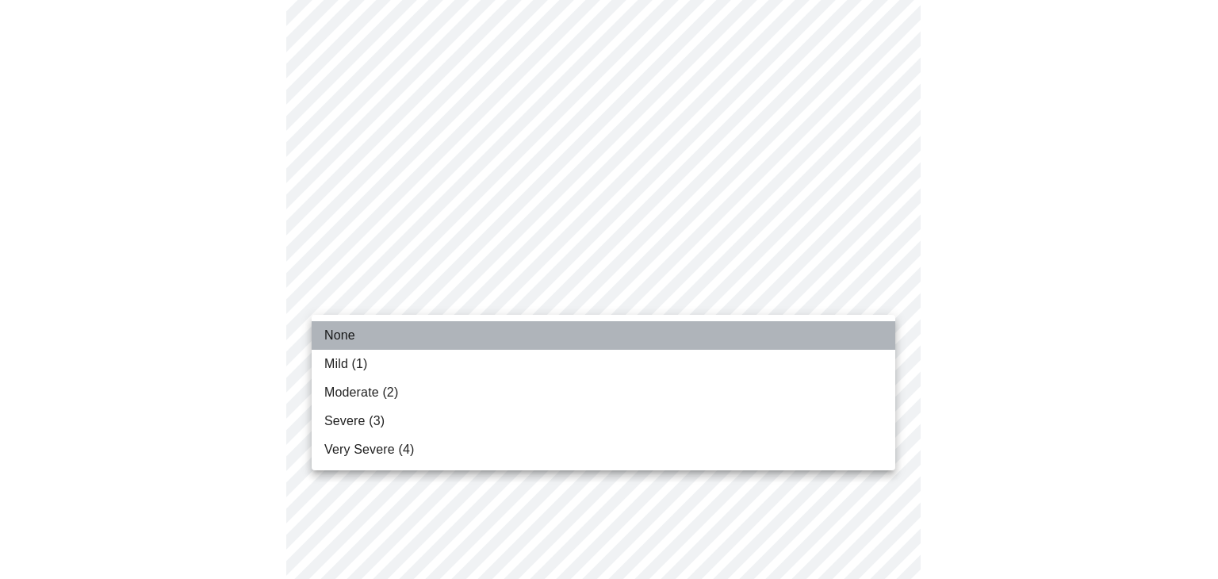
click at [419, 341] on li "None" at bounding box center [604, 335] width 584 height 29
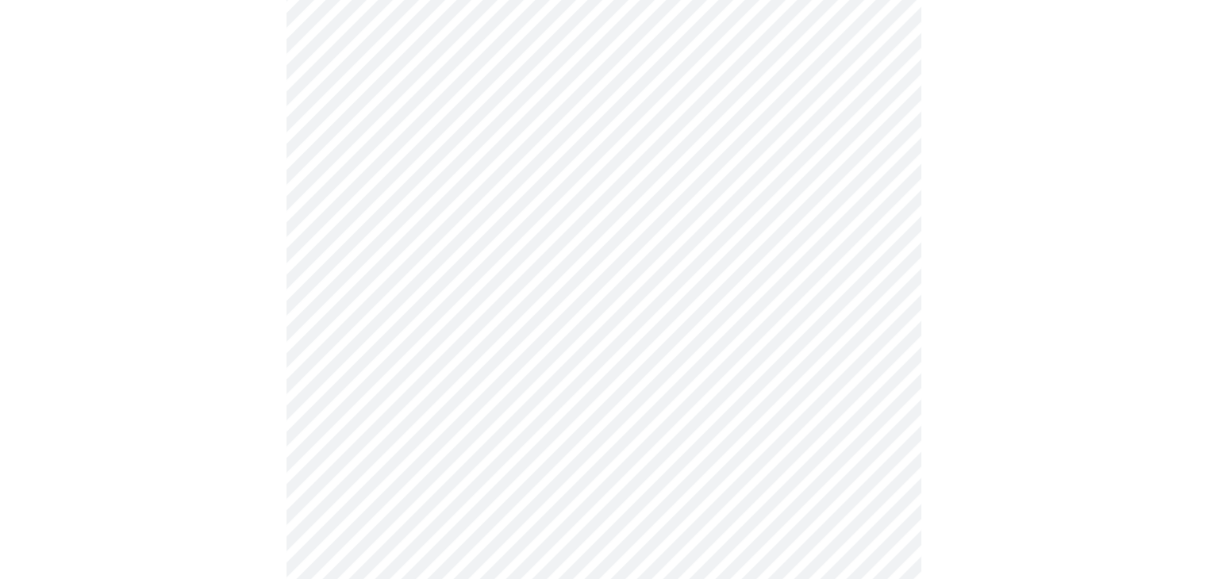
scroll to position [714, 0]
click at [879, 465] on body "MyMenopauseRx Appointments Messaging Labs Uploads Medications Community Refer a…" at bounding box center [609, 269] width 1206 height 1954
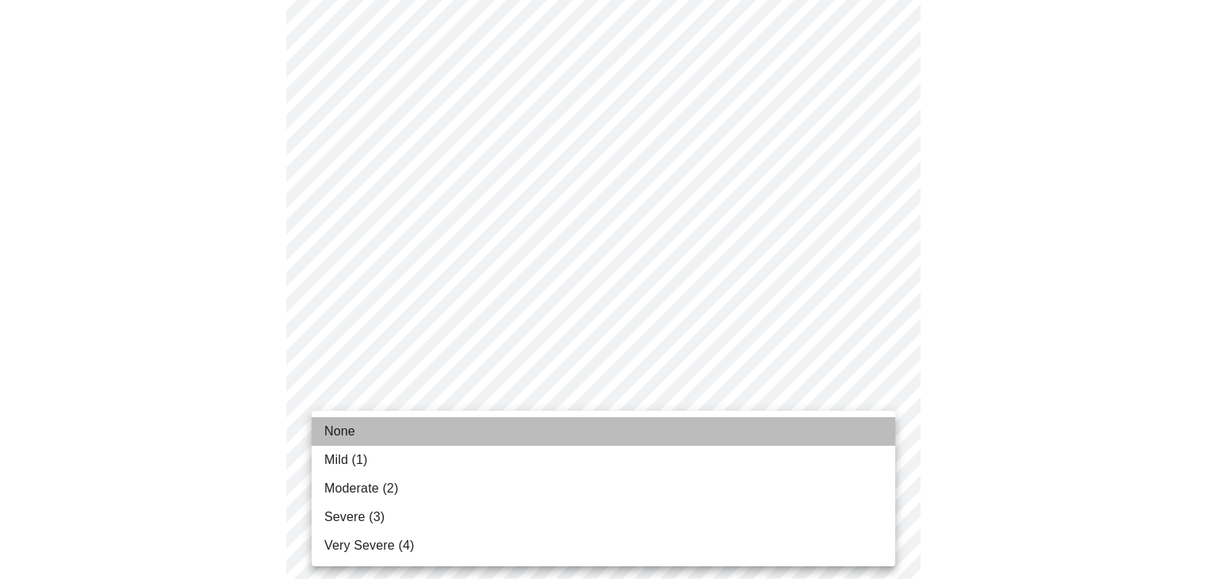
click at [429, 432] on li "None" at bounding box center [604, 431] width 584 height 29
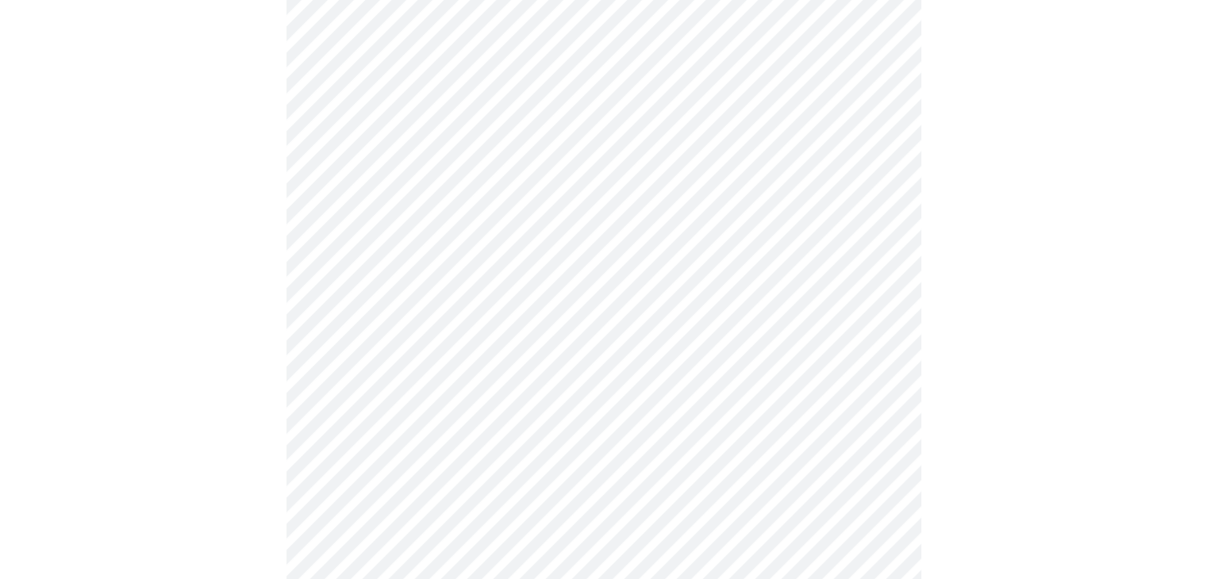
scroll to position [873, 0]
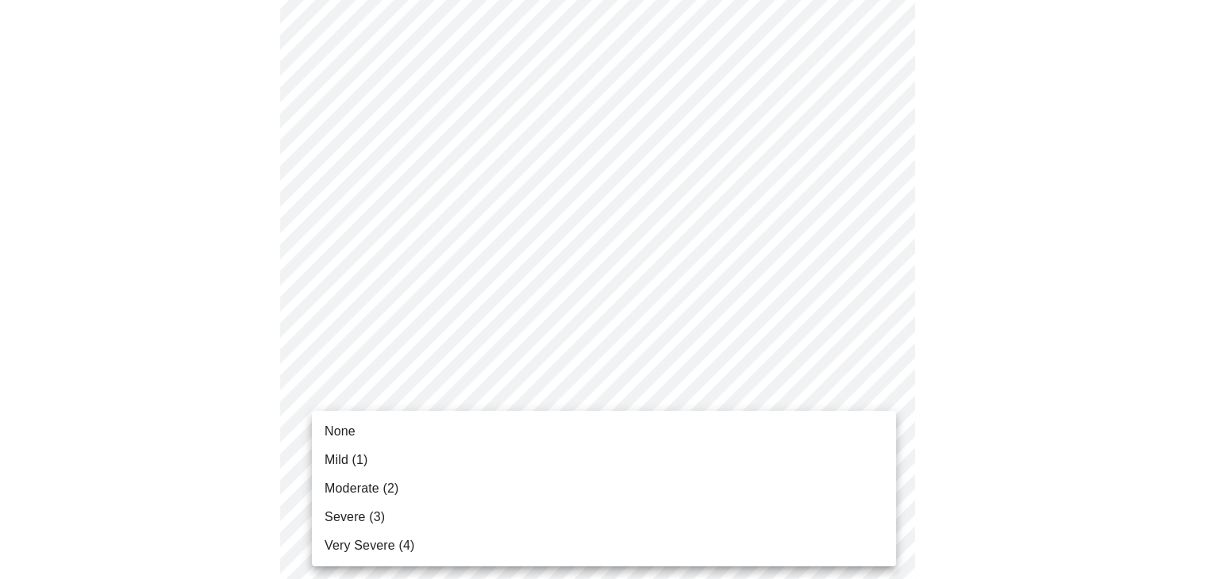
click at [877, 430] on body "MyMenopauseRx Appointments Messaging Labs Uploads Medications Community Refer a…" at bounding box center [603, 100] width 1194 height 1932
click at [419, 437] on li "None" at bounding box center [604, 431] width 584 height 29
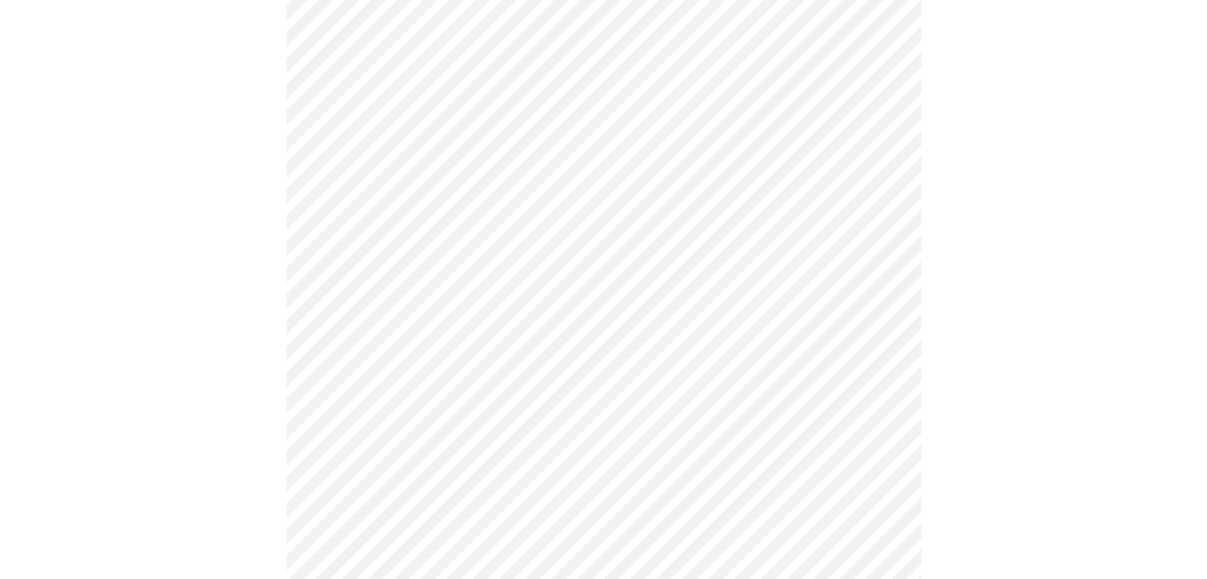
scroll to position [1031, 0]
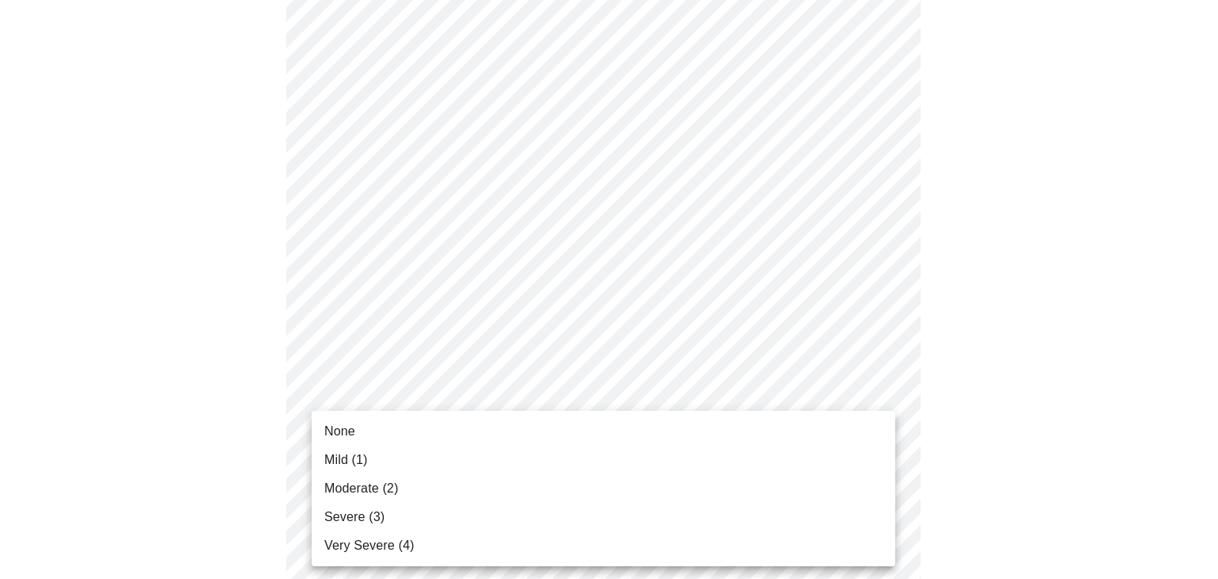
click at [444, 436] on li "None" at bounding box center [604, 431] width 584 height 29
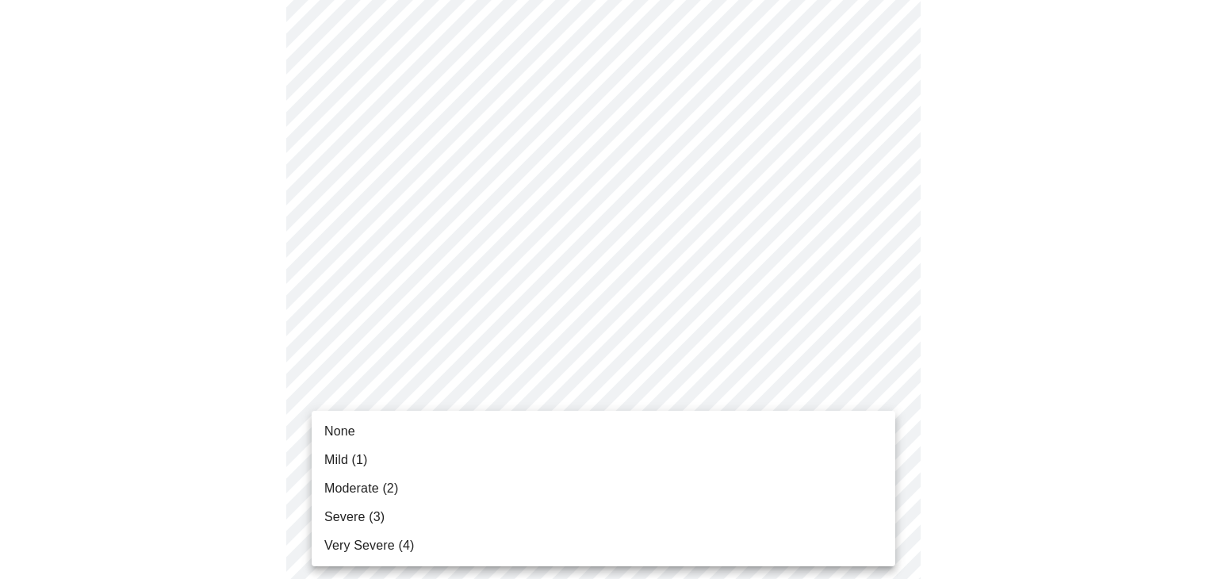
click at [436, 461] on li "Mild (1)" at bounding box center [604, 460] width 584 height 29
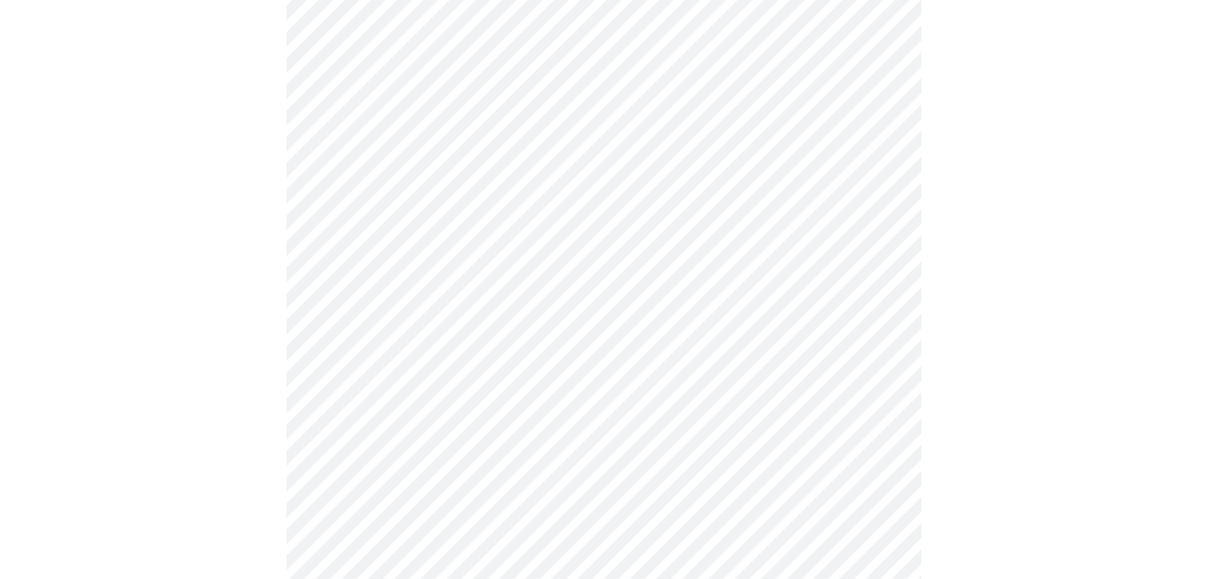
scroll to position [476, 0]
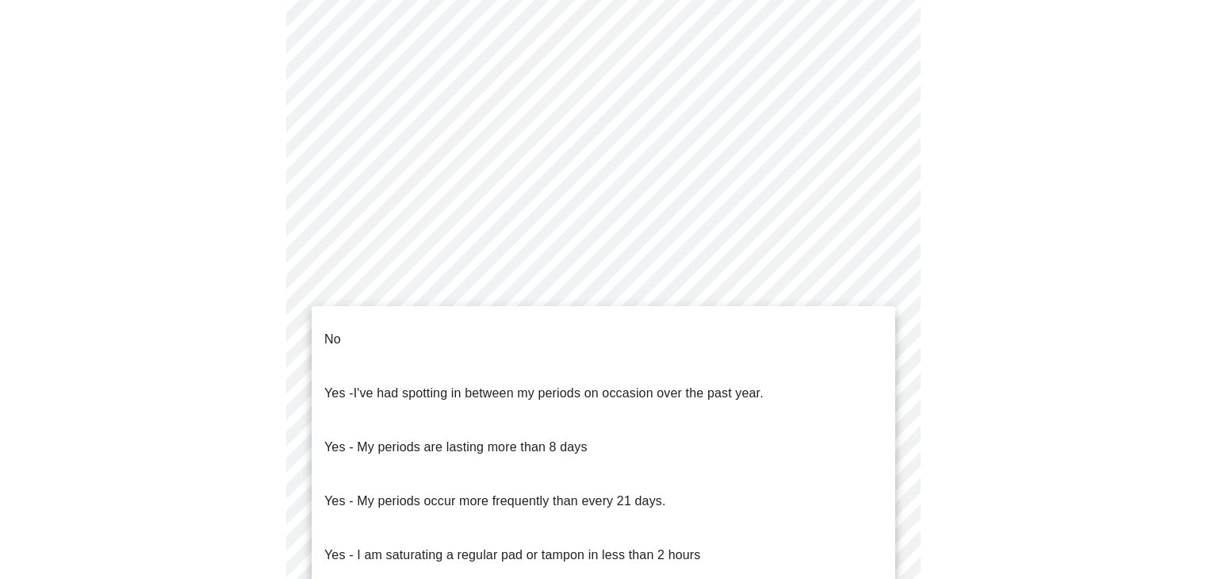
click at [882, 423] on body "MyMenopauseRx Appointments Messaging Labs Uploads Medications Community Refer a…" at bounding box center [609, 280] width 1206 height 1500
click at [705, 333] on li "No" at bounding box center [604, 340] width 584 height 54
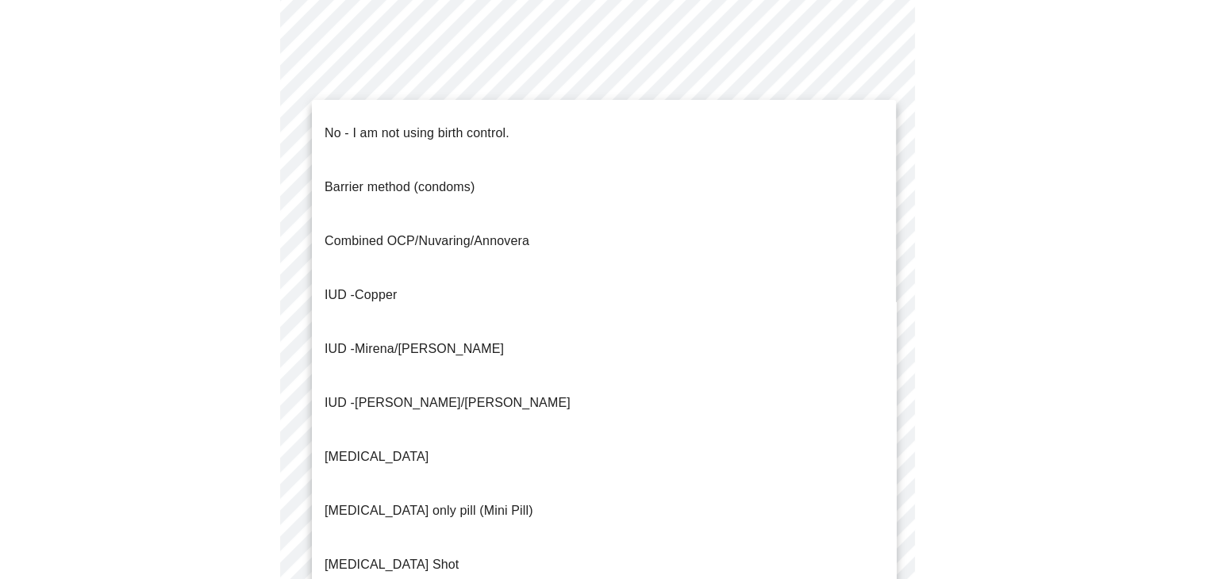
click at [883, 543] on body "MyMenopauseRx Appointments Messaging Labs Uploads Medications Community Refer a…" at bounding box center [603, 275] width 1194 height 1491
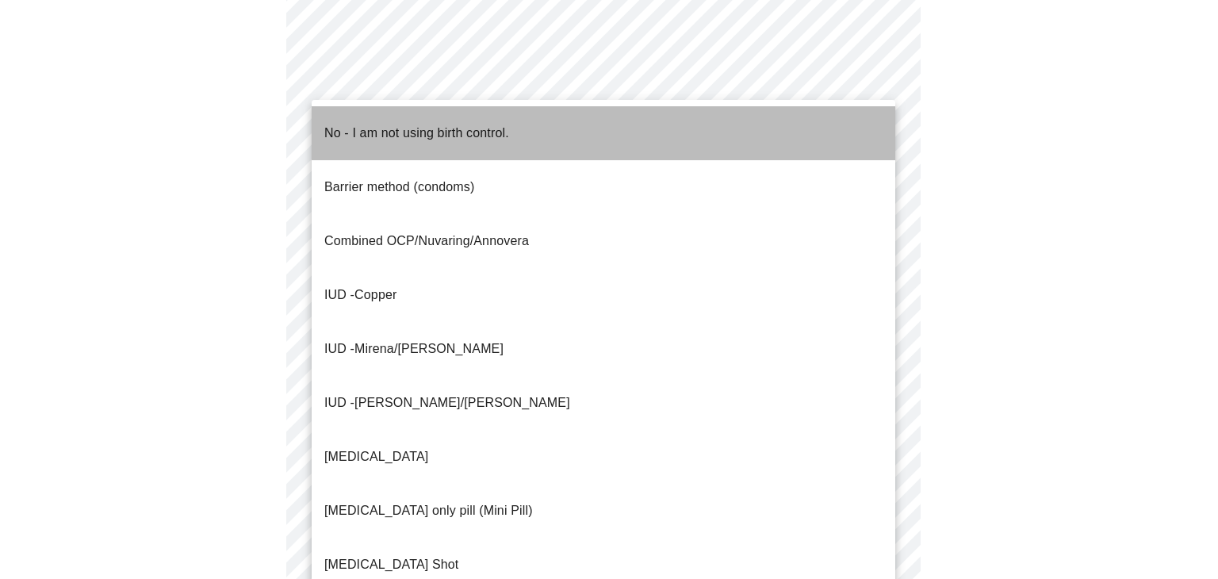
click at [493, 125] on p "No - I am not using birth control." at bounding box center [416, 133] width 185 height 19
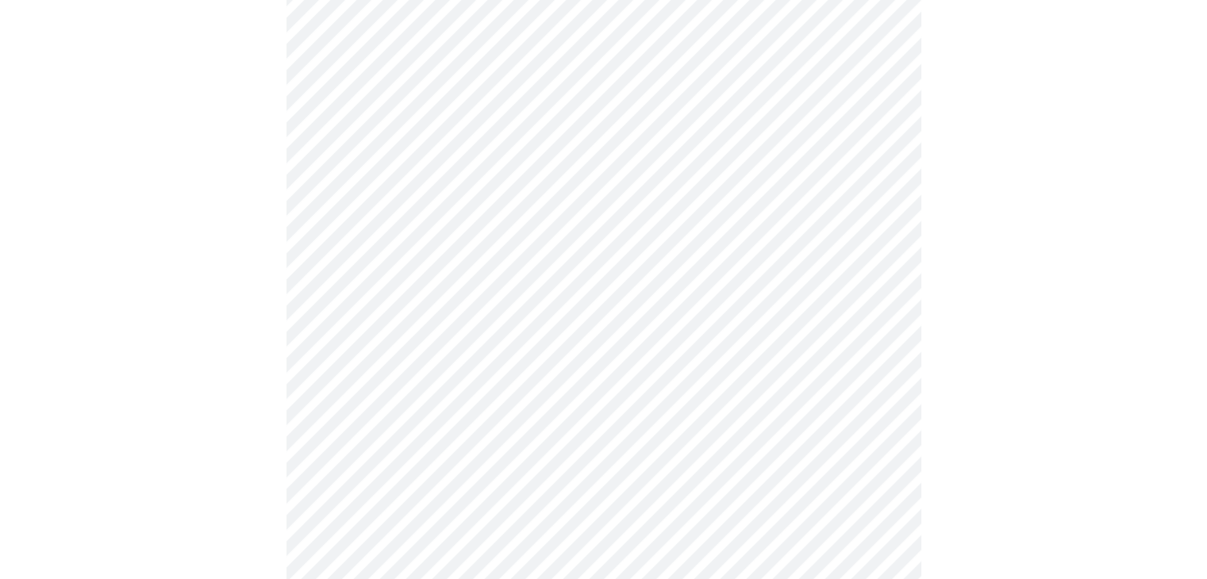
scroll to position [714, 0]
click at [880, 417] on body "MyMenopauseRx Appointments Messaging Labs Uploads Medications Community Refer a…" at bounding box center [603, 32] width 1194 height 1481
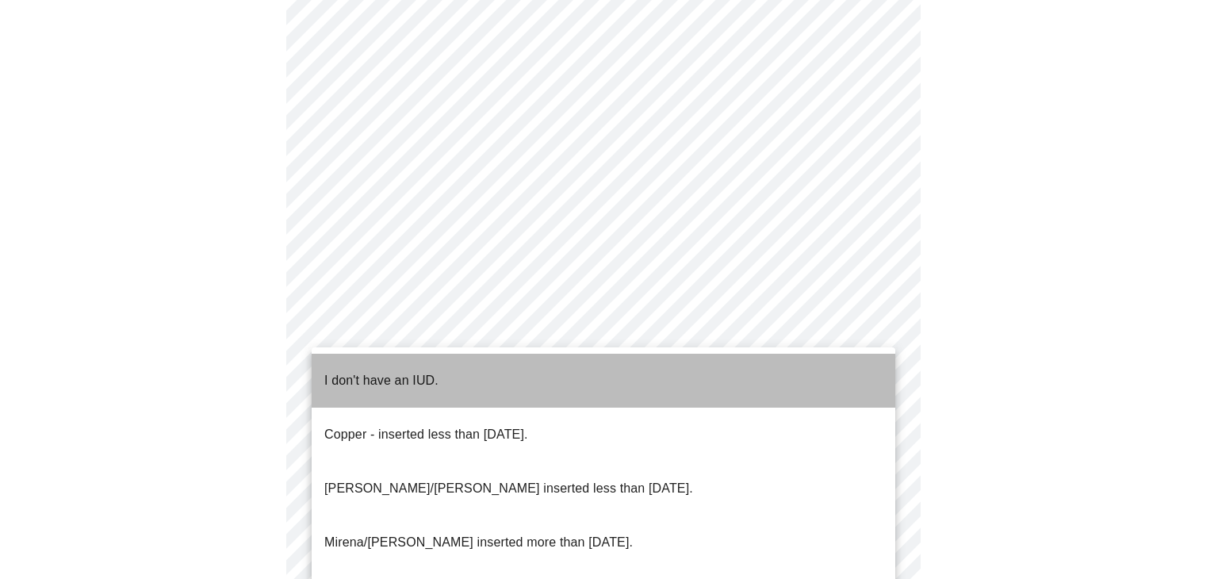
click at [497, 375] on li "I don't have an IUD." at bounding box center [604, 381] width 584 height 54
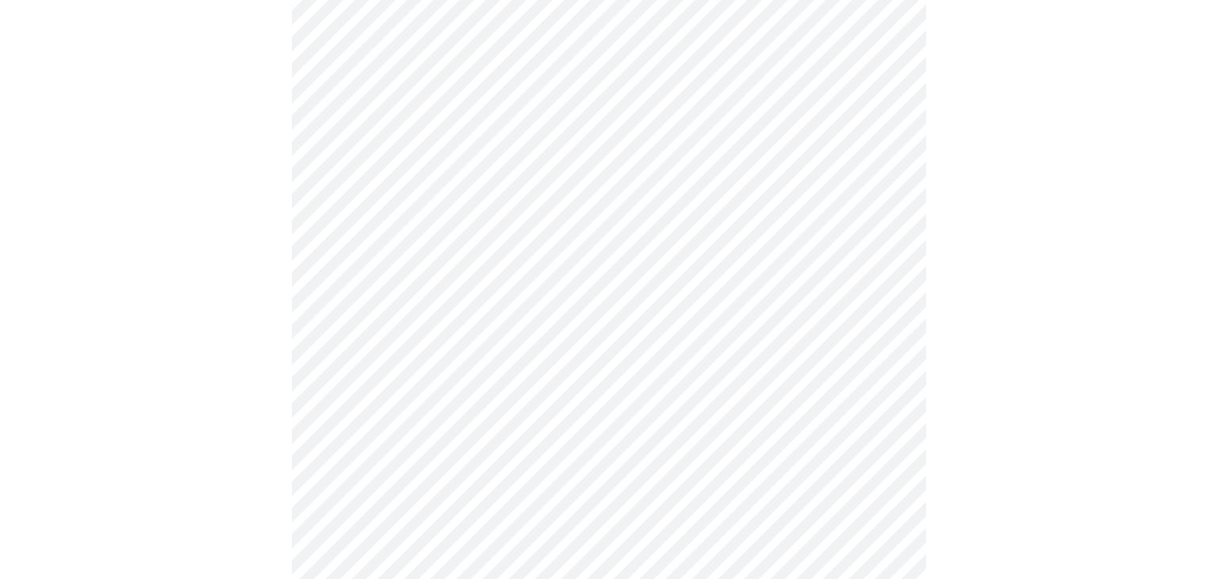
click at [880, 536] on body "MyMenopauseRx Appointments Messaging Labs Uploads Medications Community Refer a…" at bounding box center [609, 28] width 1206 height 1472
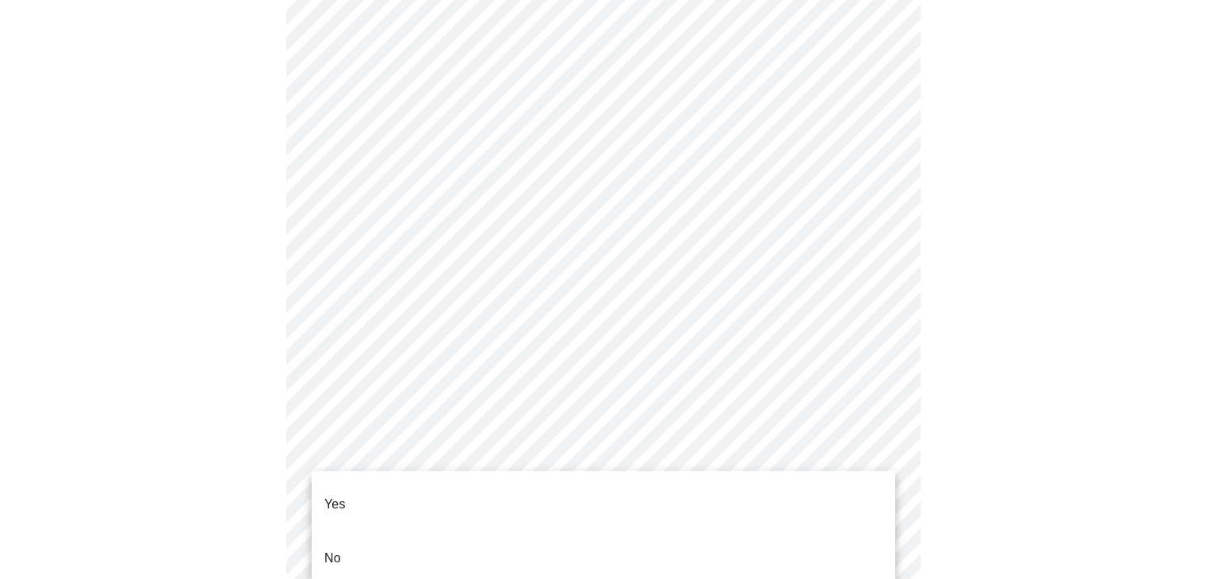
click at [410, 535] on li "No" at bounding box center [604, 559] width 584 height 54
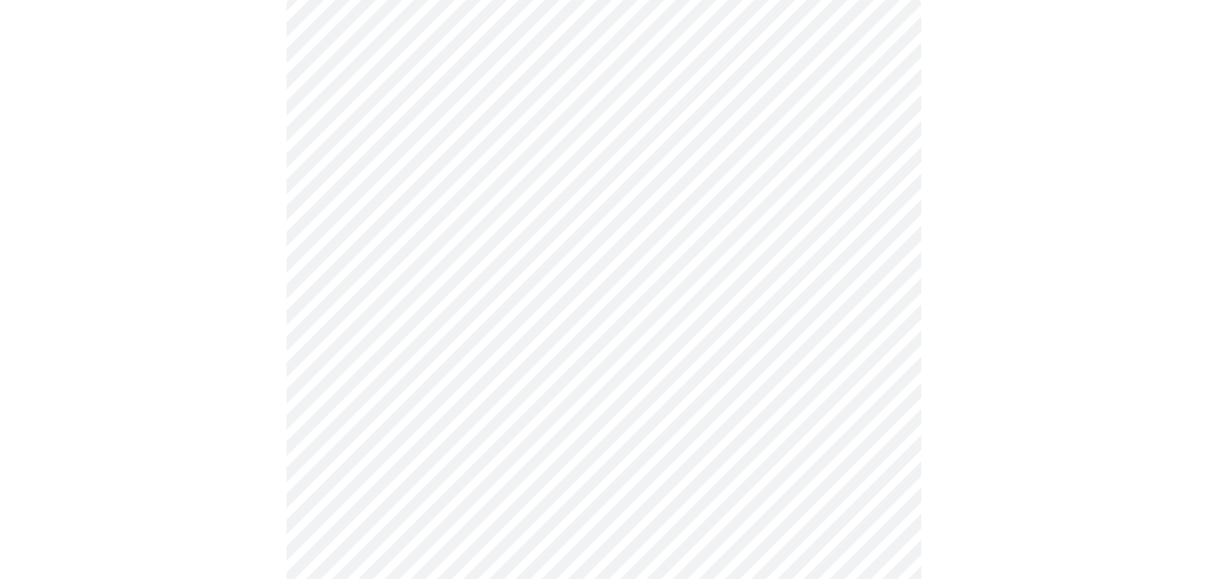
scroll to position [159, 0]
click at [879, 390] on body "MyMenopauseRx Appointments Messaging Labs Uploads Medications Community Refer a…" at bounding box center [609, 434] width 1206 height 1172
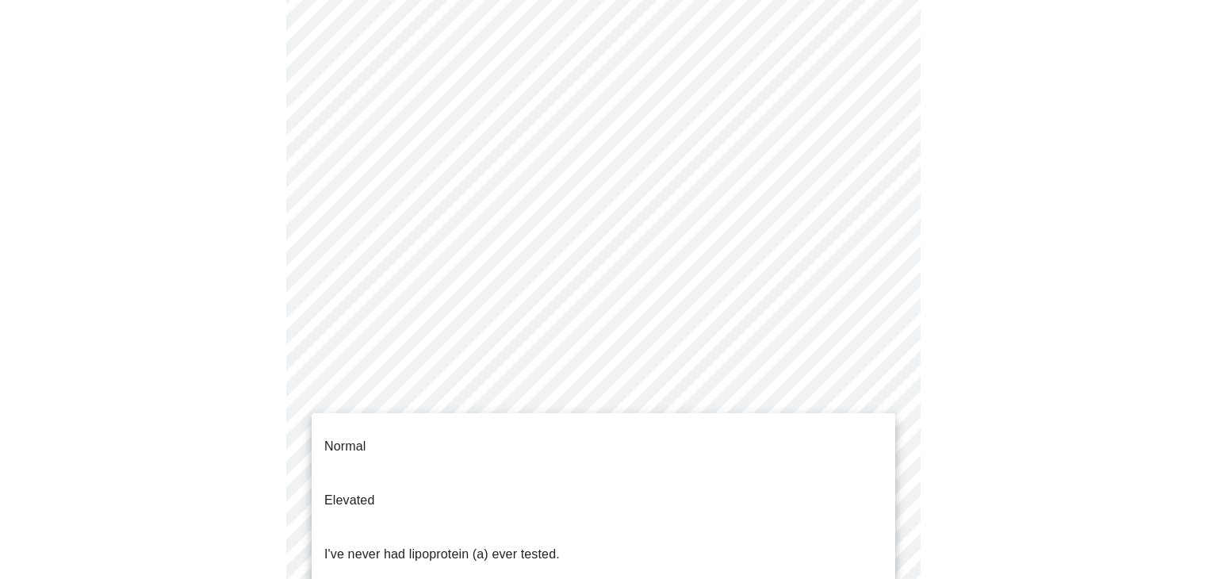
click at [532, 545] on p "I've never had lipoprotein (a) ever tested." at bounding box center [442, 554] width 236 height 19
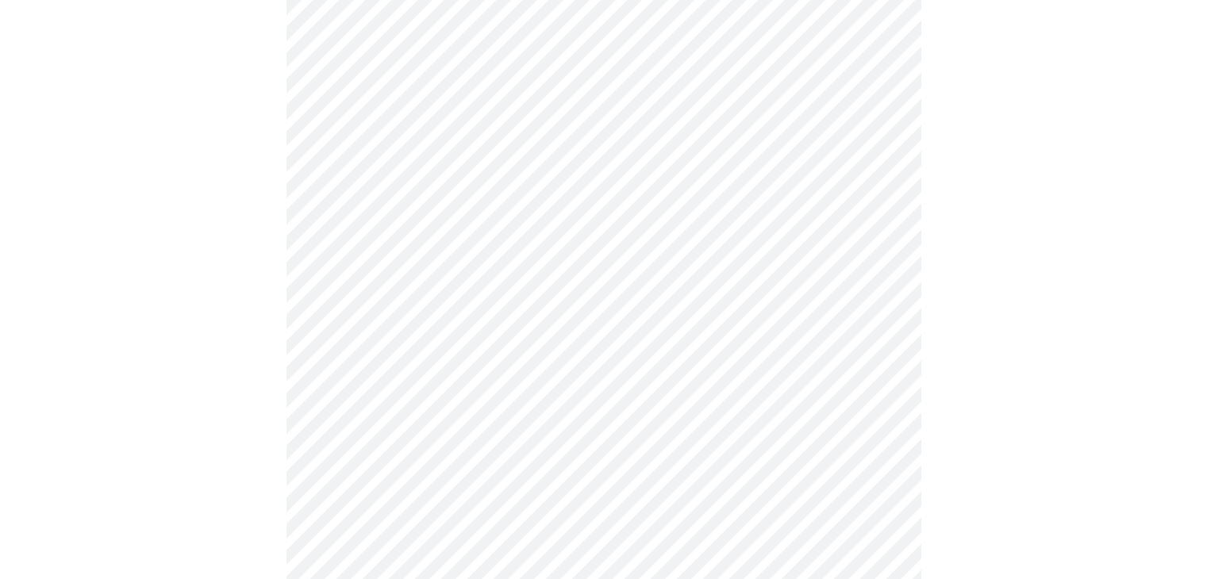
scroll to position [4204, 0]
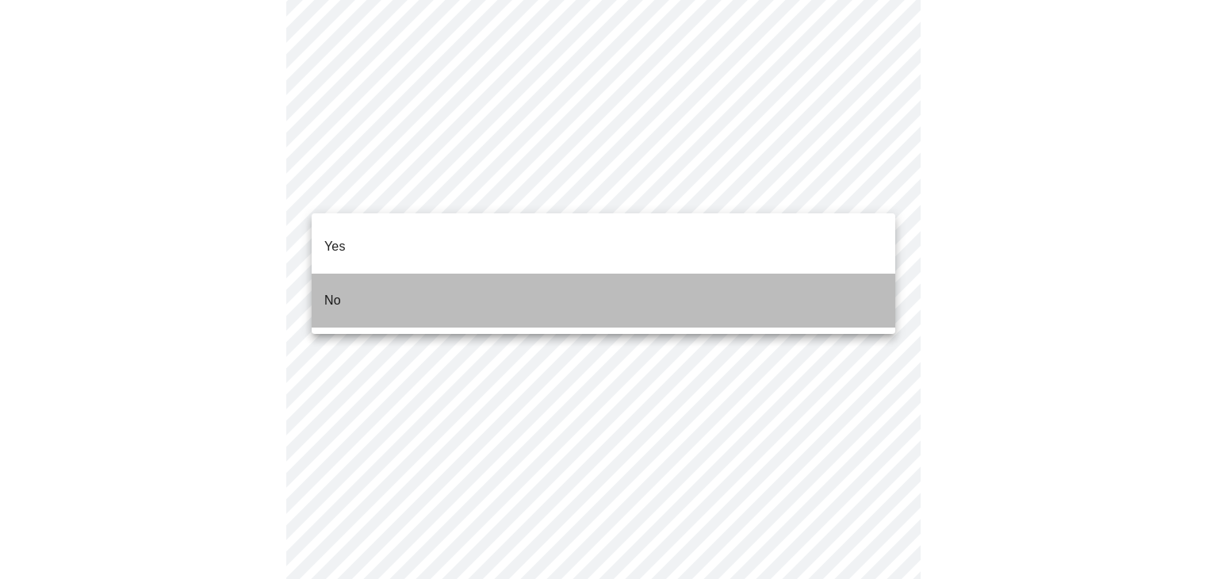
click at [327, 291] on p "No" at bounding box center [332, 300] width 17 height 19
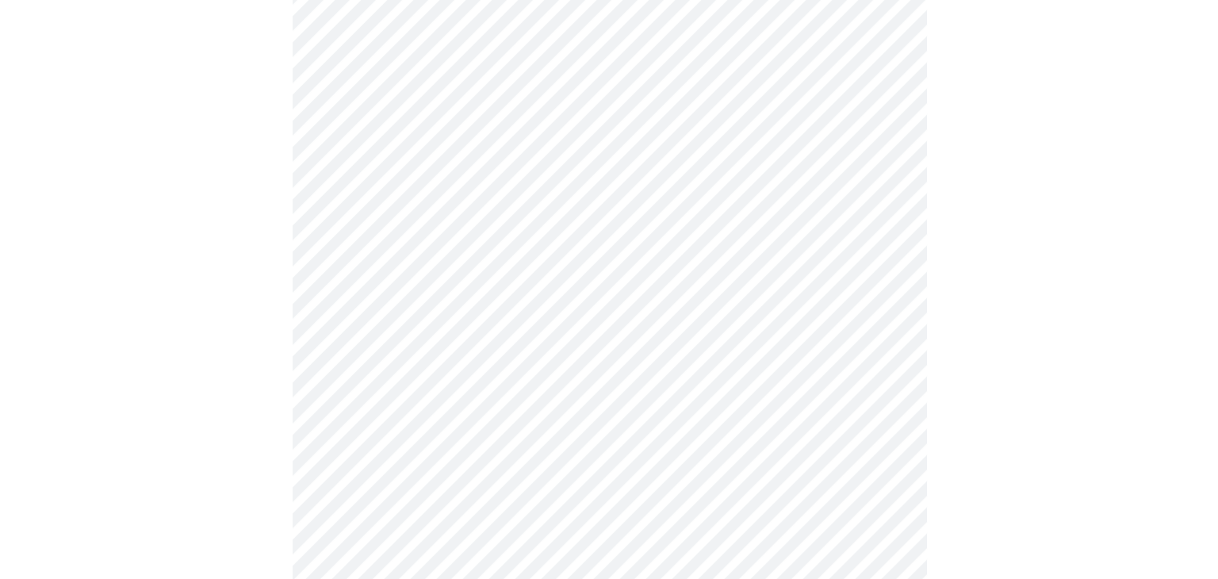
scroll to position [0, 0]
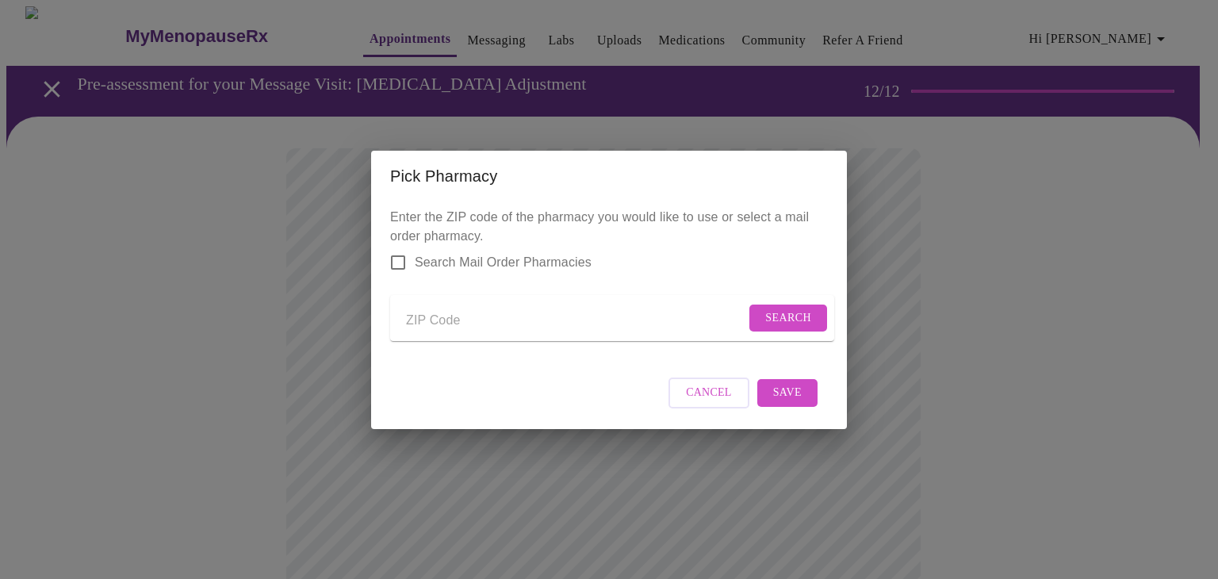
click at [451, 311] on input "Send a message to your care team" at bounding box center [576, 321] width 340 height 25
type input "54729"
click at [789, 314] on span "Search" at bounding box center [789, 319] width 46 height 20
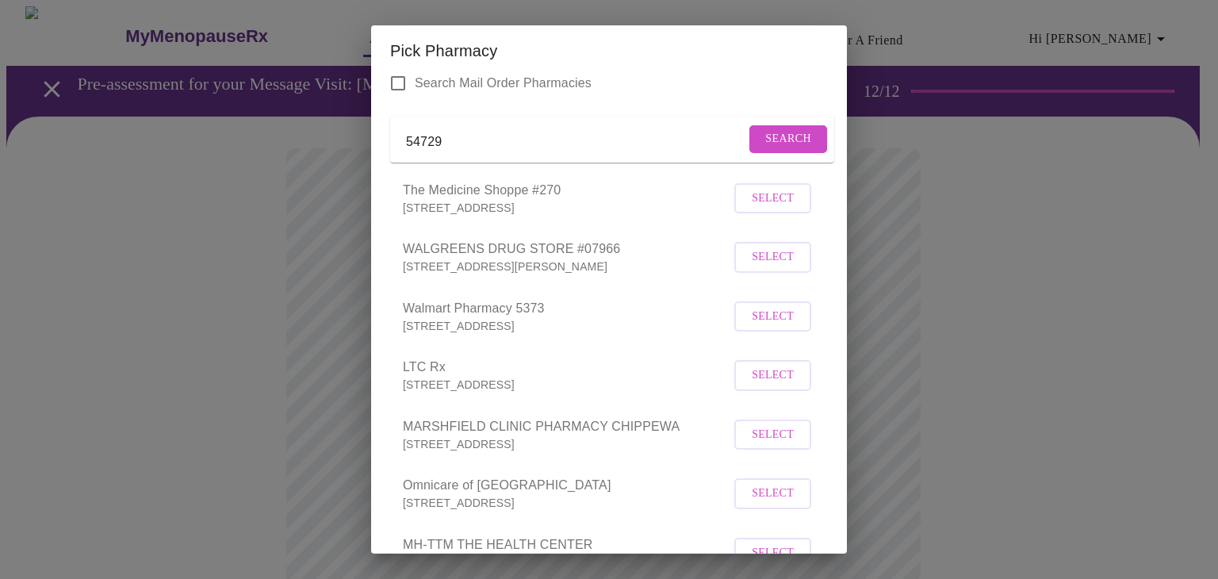
scroll to position [159, 0]
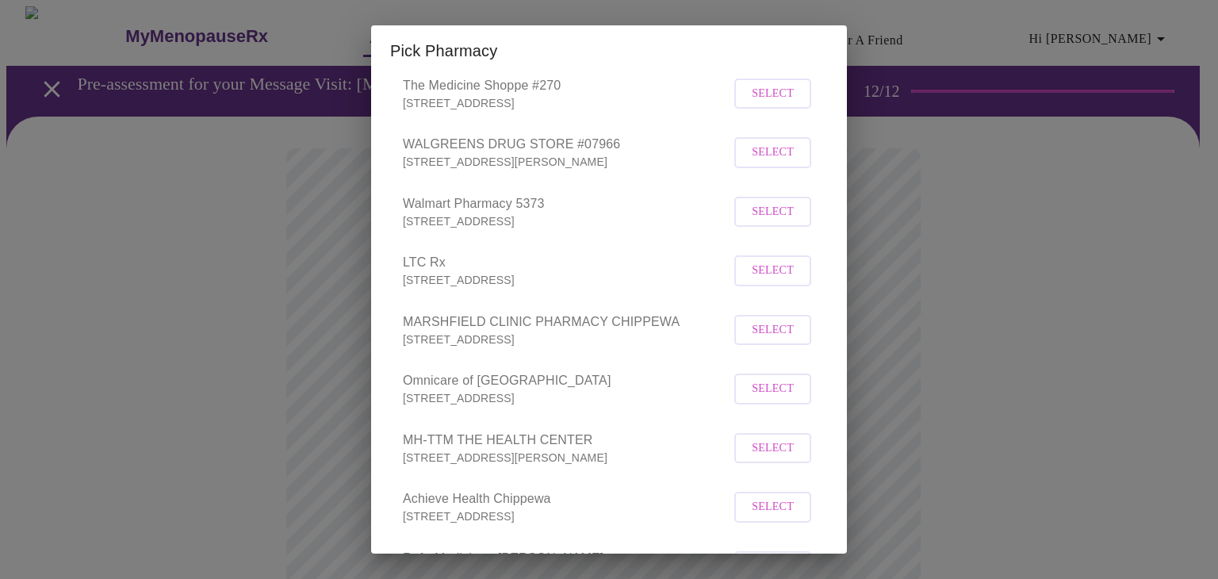
click at [752, 104] on span "Select" at bounding box center [773, 94] width 42 height 20
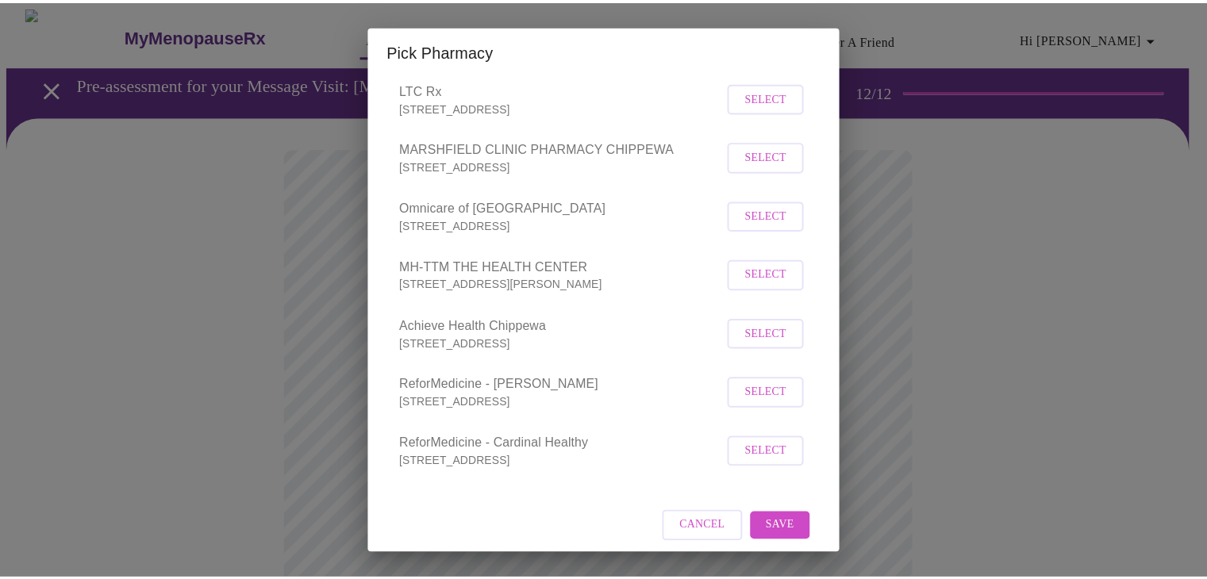
scroll to position [355, 0]
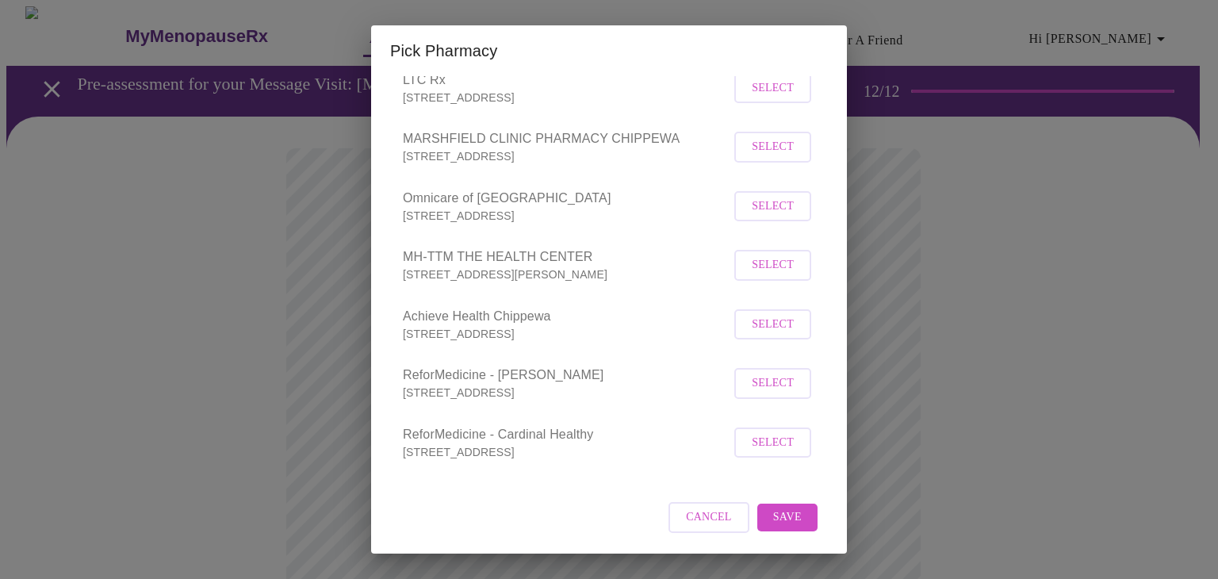
click at [778, 521] on span "Save" at bounding box center [787, 518] width 29 height 20
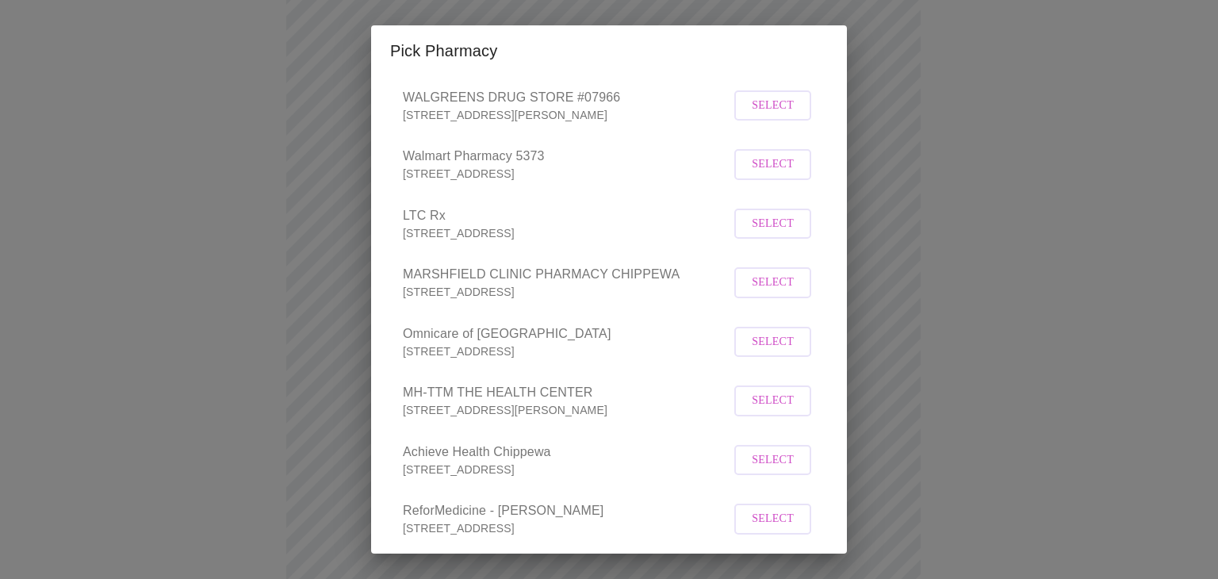
scroll to position [238, 0]
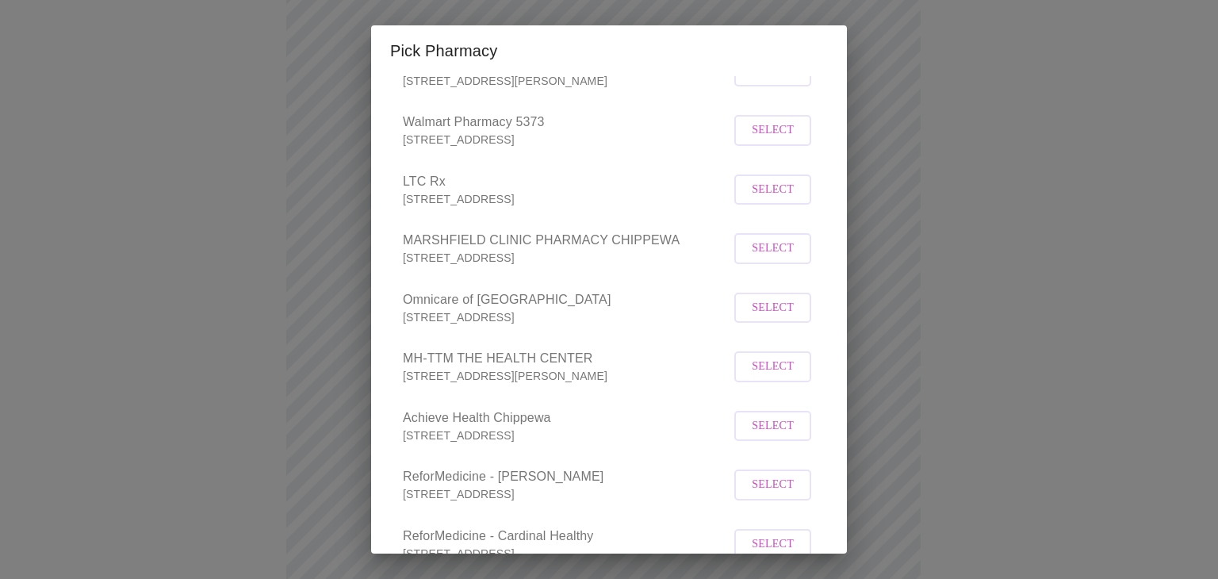
click at [772, 318] on span "Select" at bounding box center [773, 308] width 42 height 20
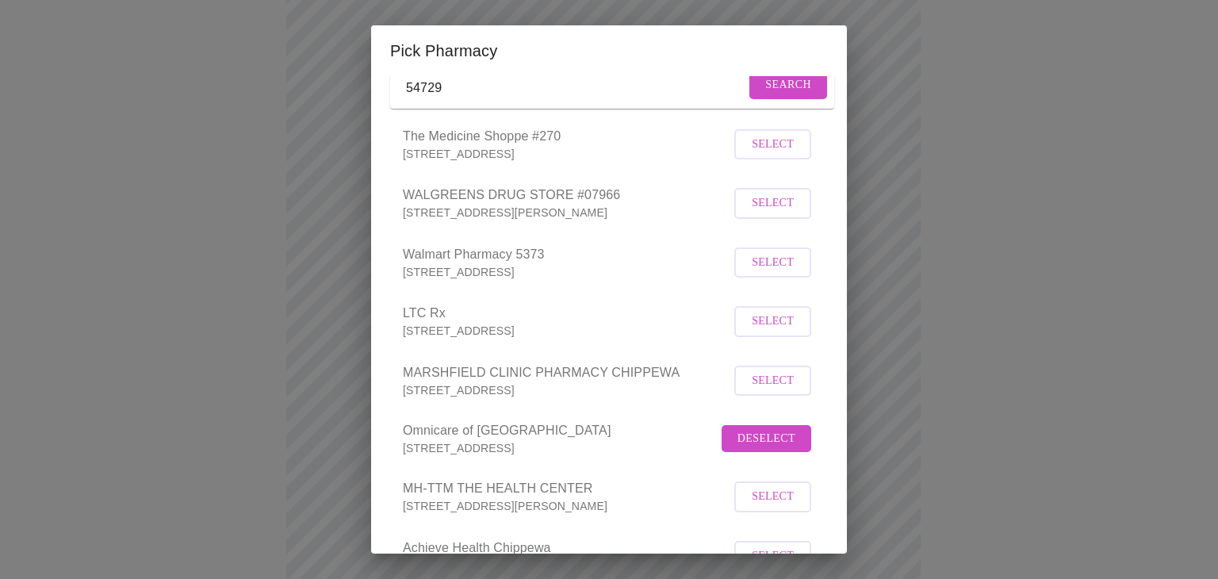
scroll to position [80, 0]
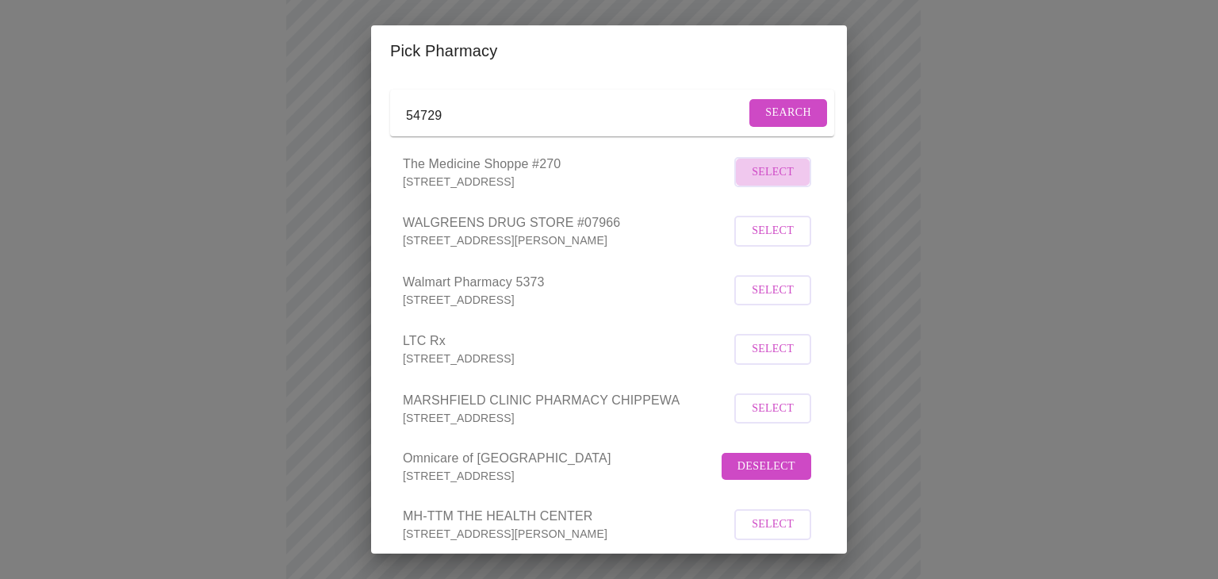
click at [755, 182] on span "Select" at bounding box center [773, 173] width 42 height 20
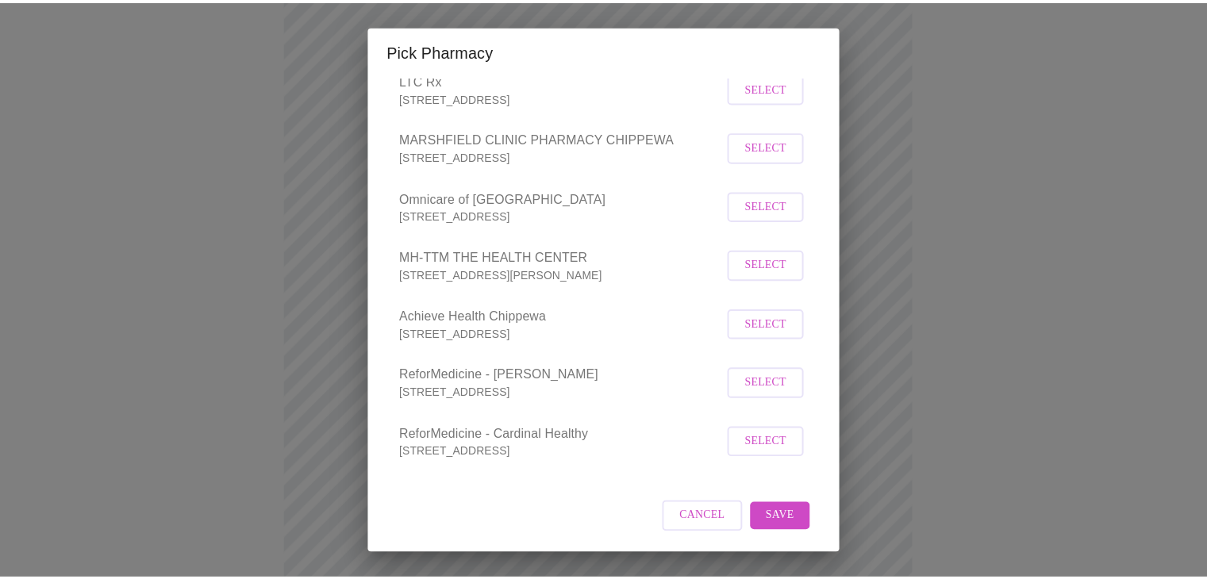
scroll to position [355, 0]
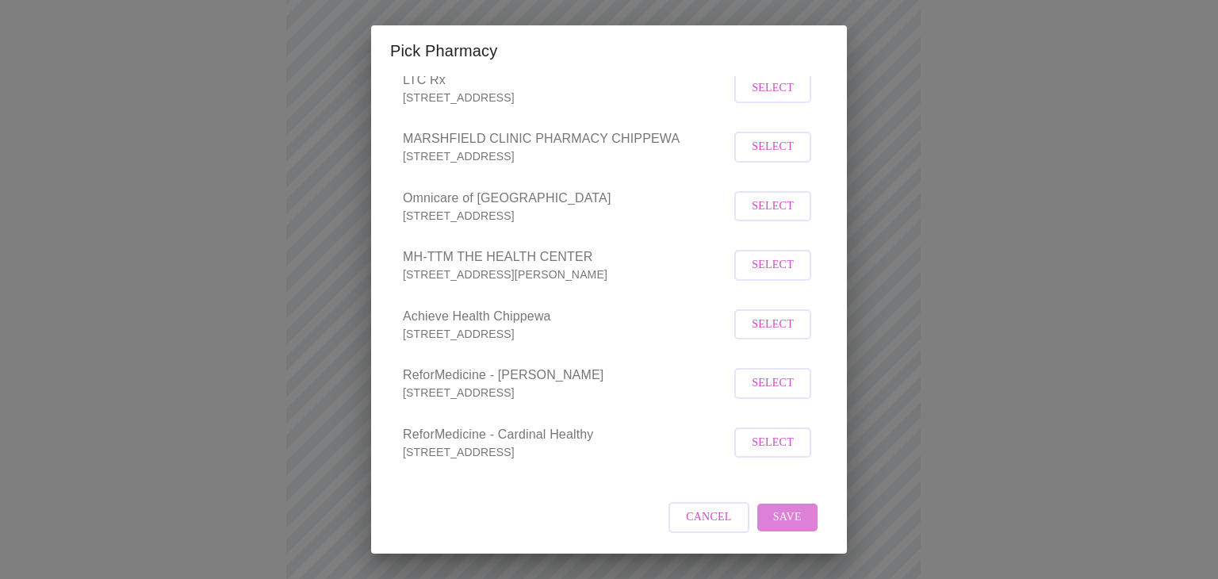
click at [790, 522] on button "Save" at bounding box center [788, 518] width 60 height 28
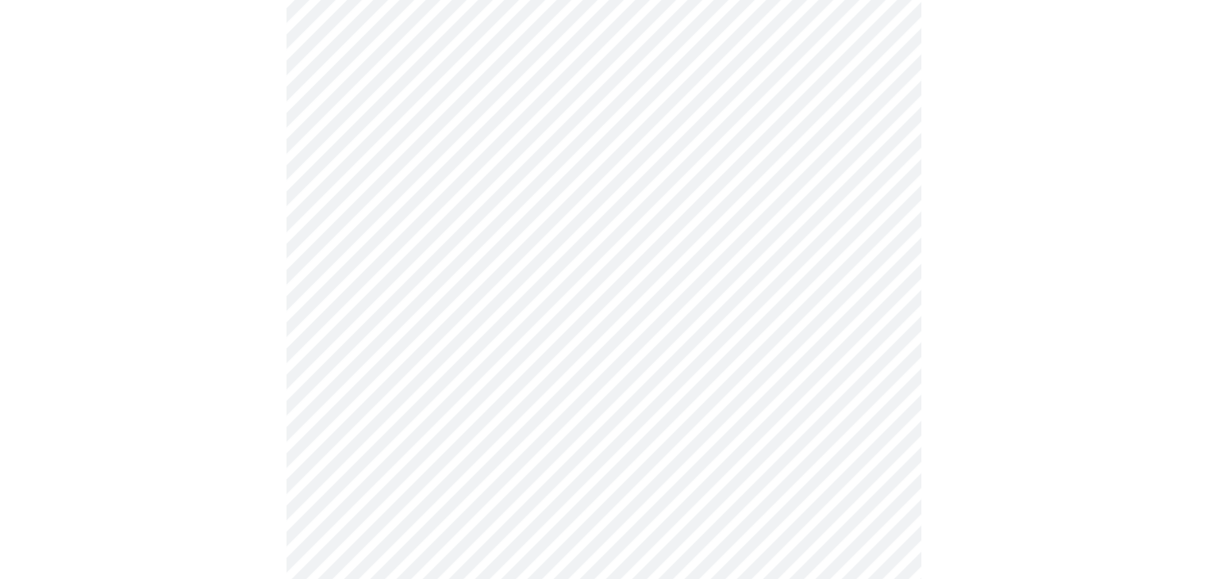
scroll to position [992, 0]
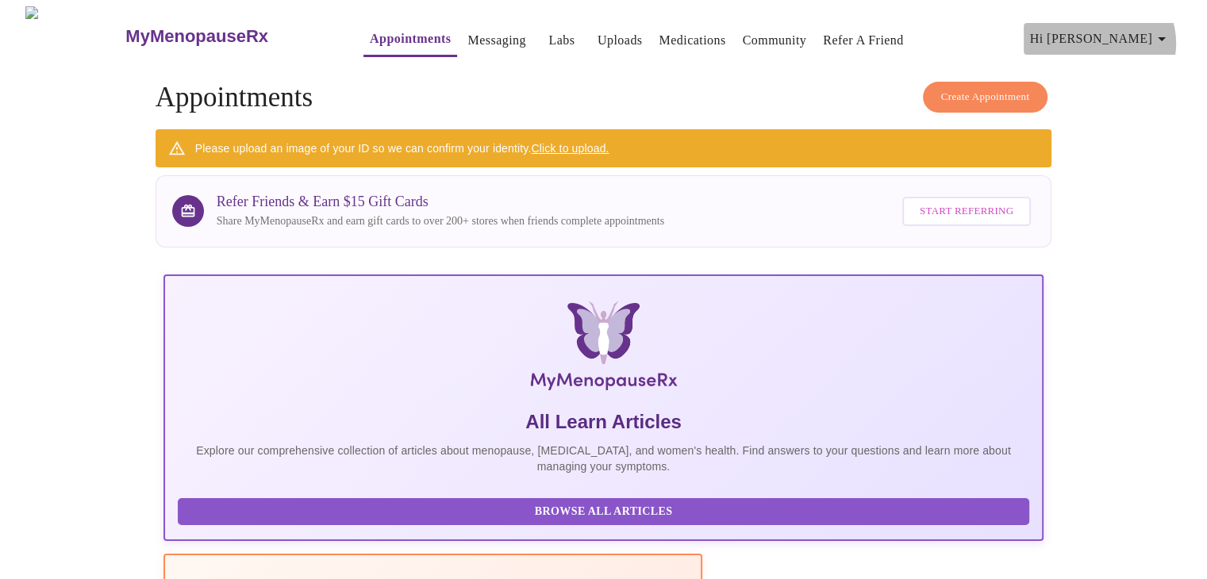
click at [1160, 36] on icon "button" at bounding box center [1161, 38] width 19 height 19
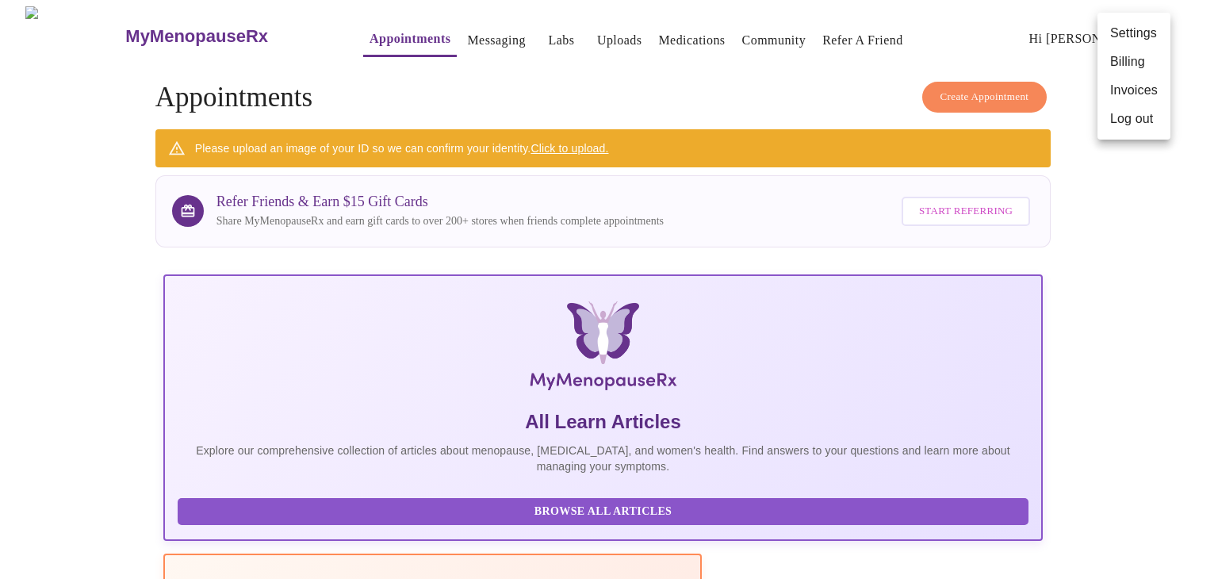
click at [1132, 124] on li "Log out" at bounding box center [1134, 119] width 73 height 29
